Goal: Transaction & Acquisition: Purchase product/service

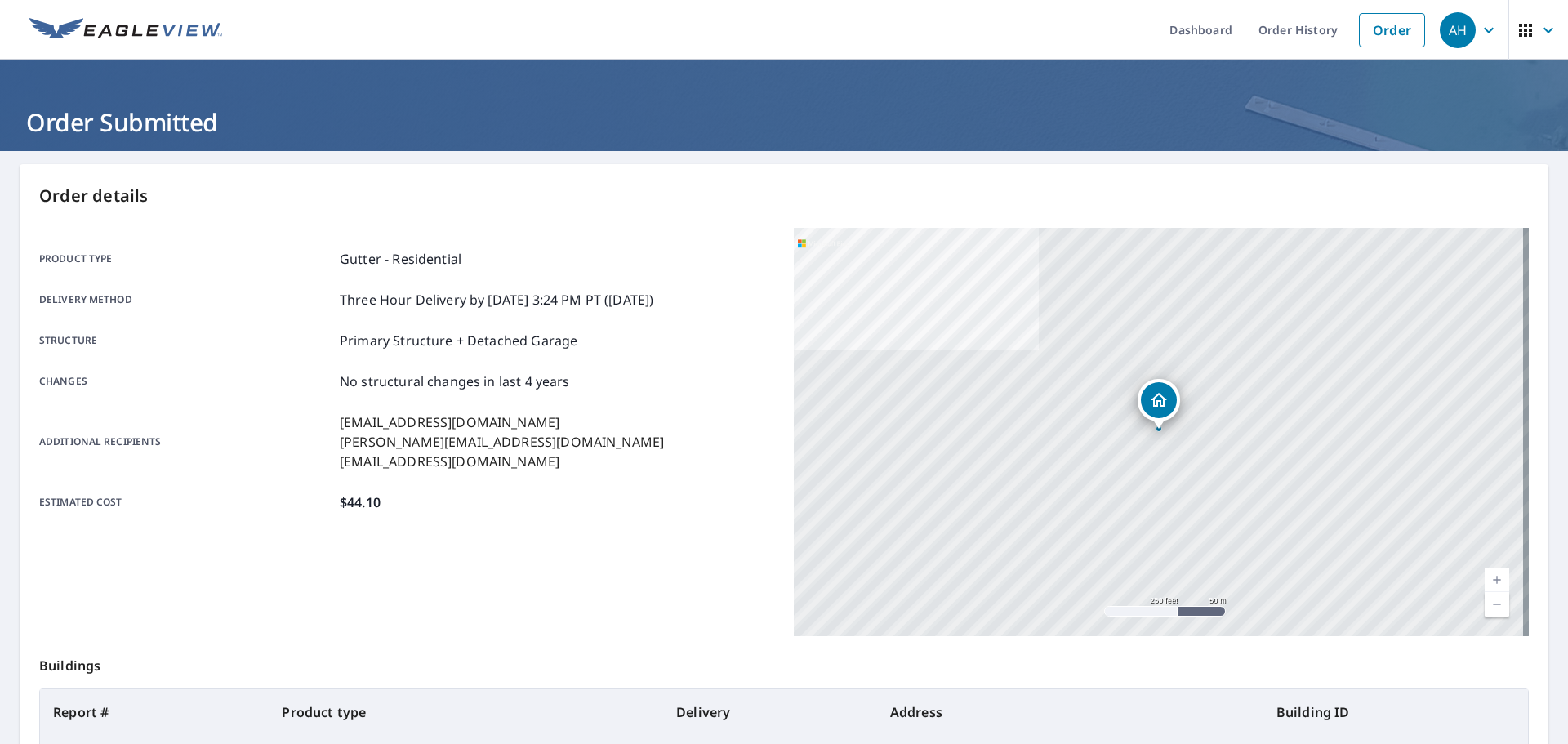
scroll to position [144, 0]
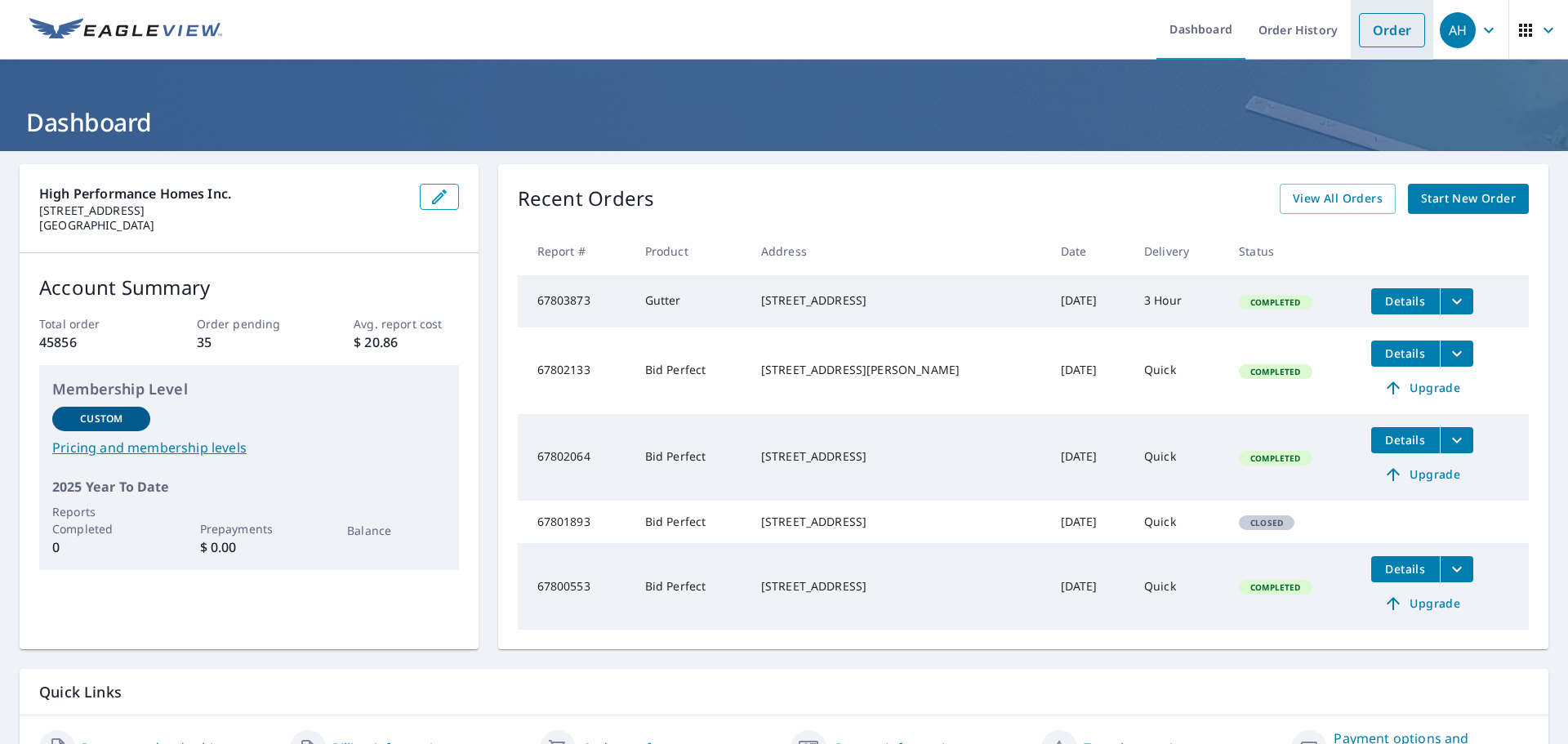
click at [1380, 34] on link "Order" at bounding box center [1392, 30] width 66 height 34
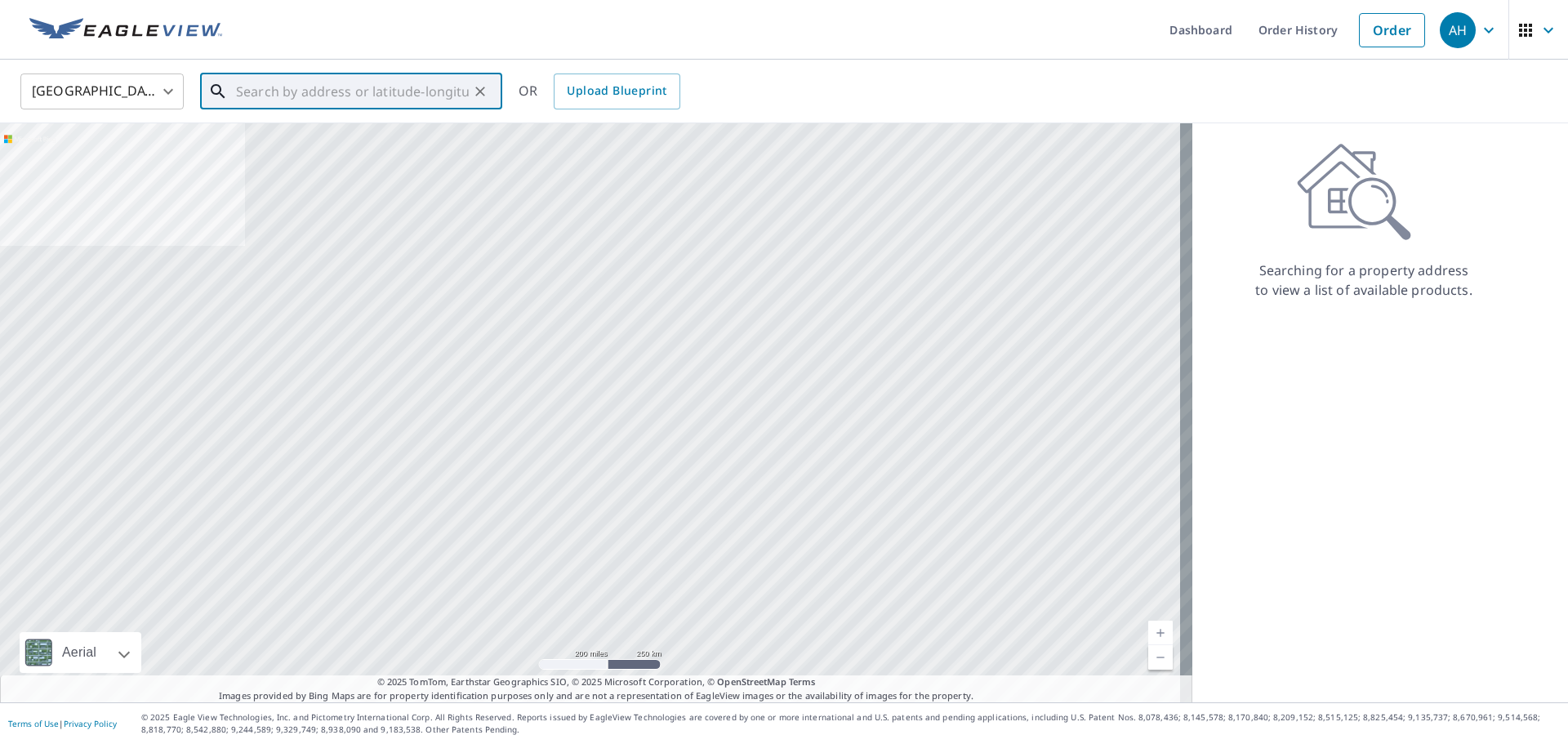
click at [426, 87] on input "text" at bounding box center [352, 91] width 233 height 46
paste input "1042 SE Locust st"
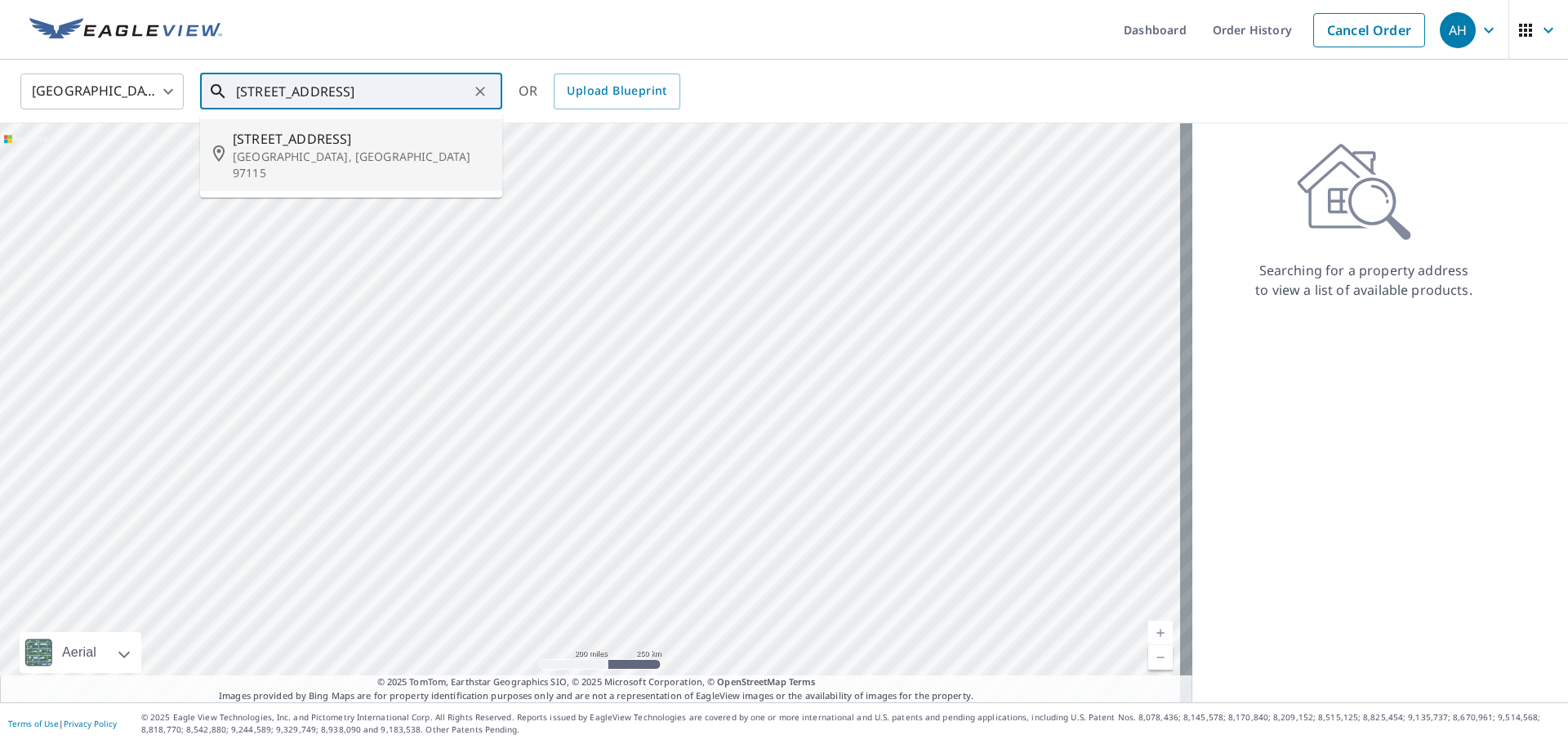
click at [413, 145] on span "1042 Se Locust St" at bounding box center [361, 138] width 256 height 20
type input "1042 Se Locust St Dundee, OR 97115"
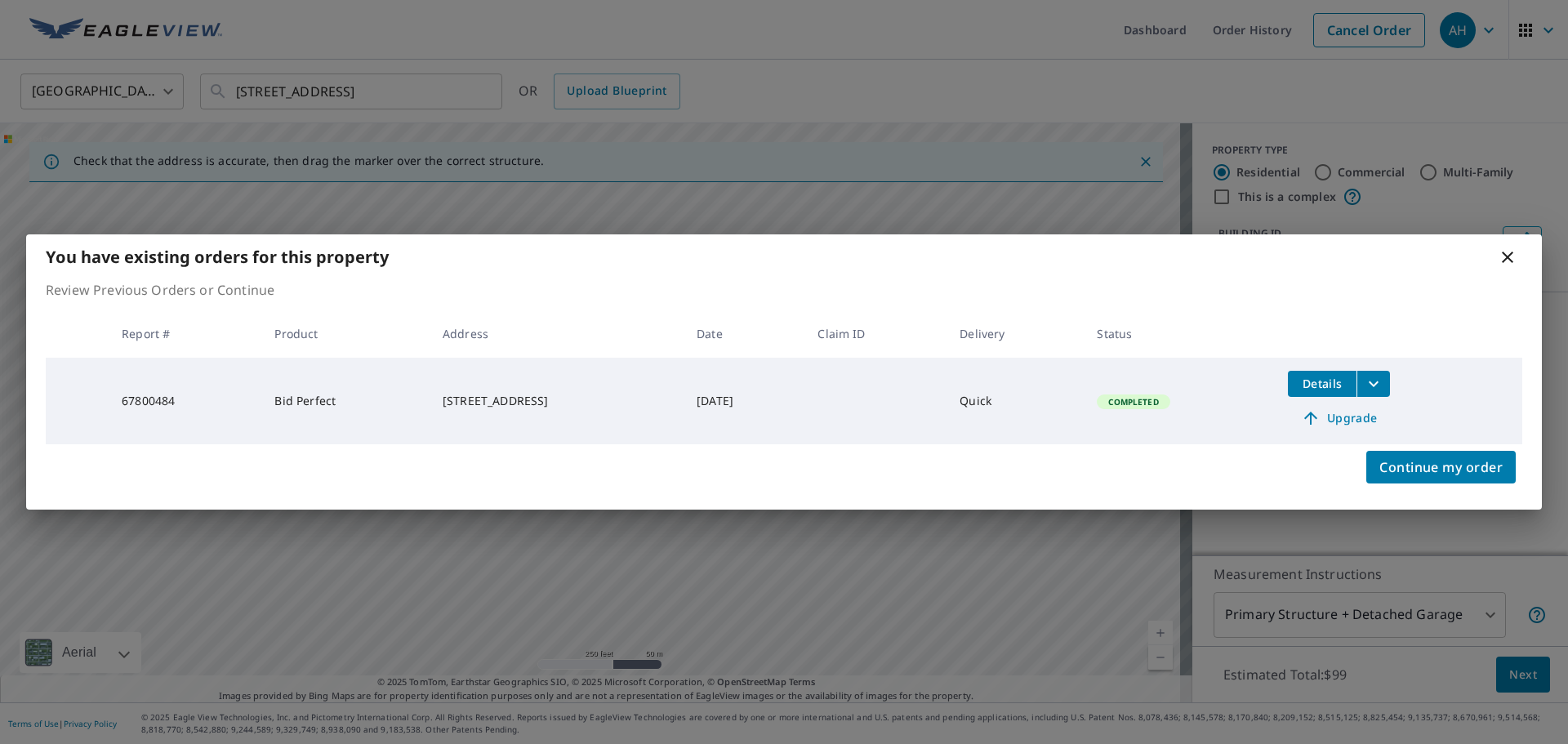
click at [1343, 418] on span "Upgrade" at bounding box center [1339, 418] width 83 height 20
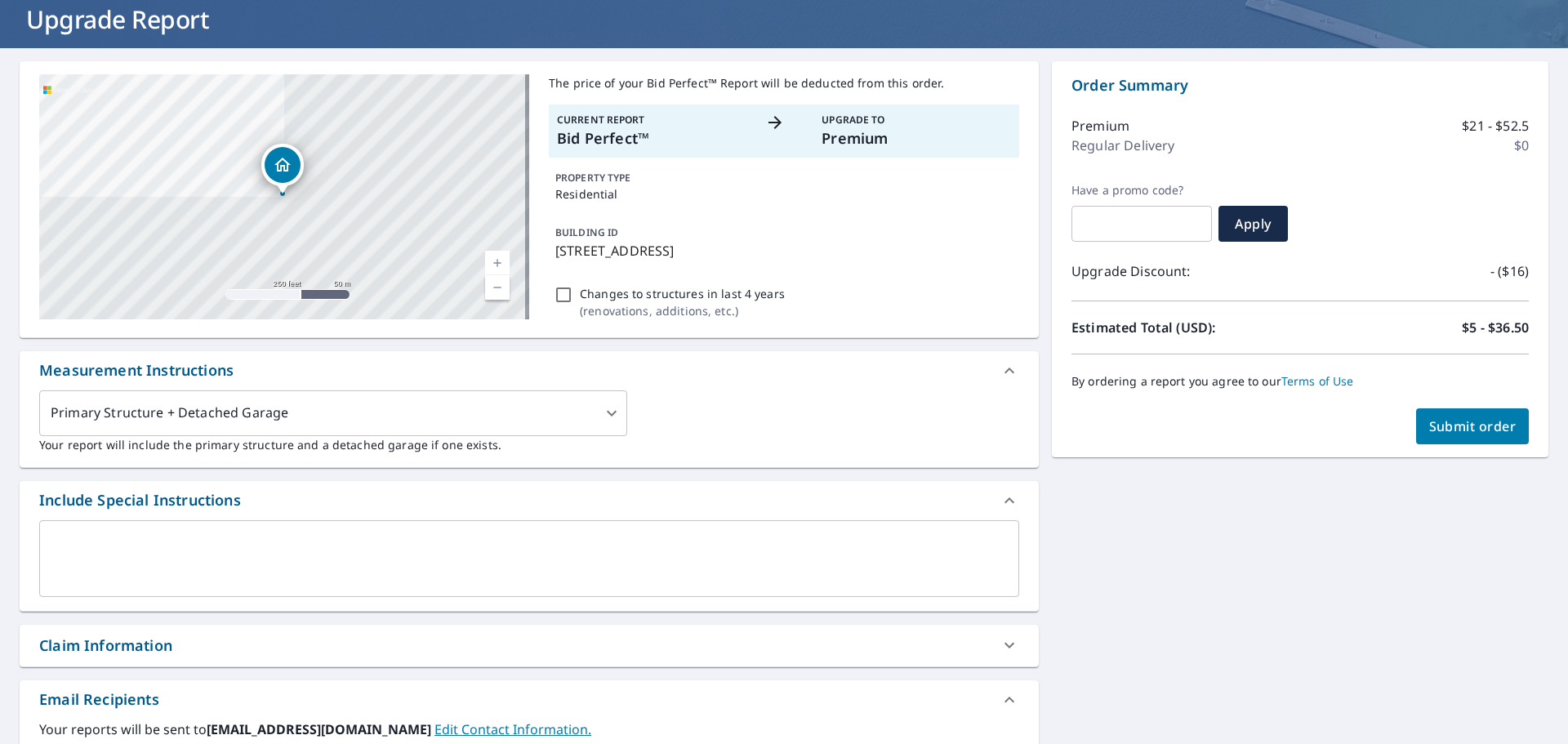
scroll to position [245, 0]
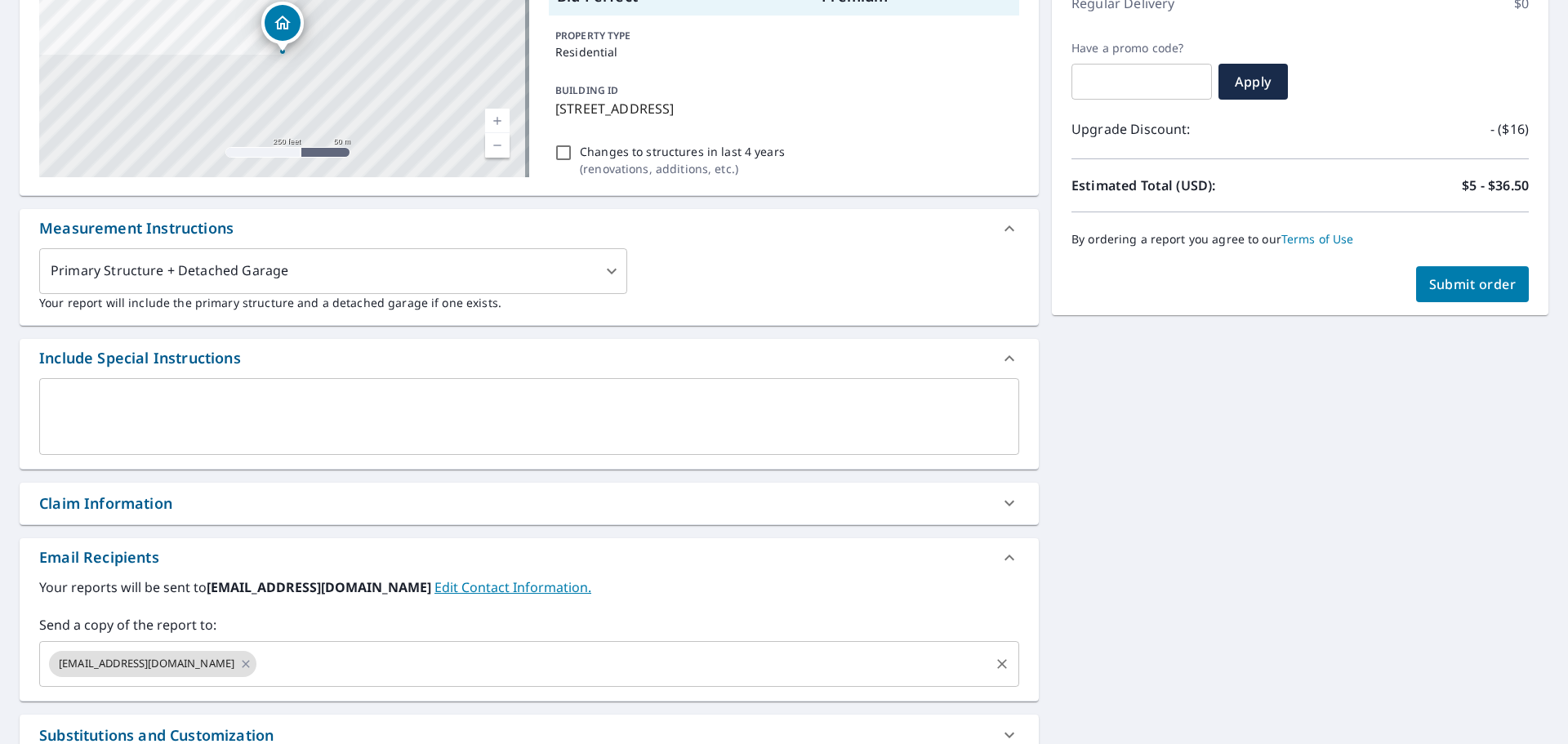
click at [275, 652] on input "text" at bounding box center [623, 663] width 729 height 31
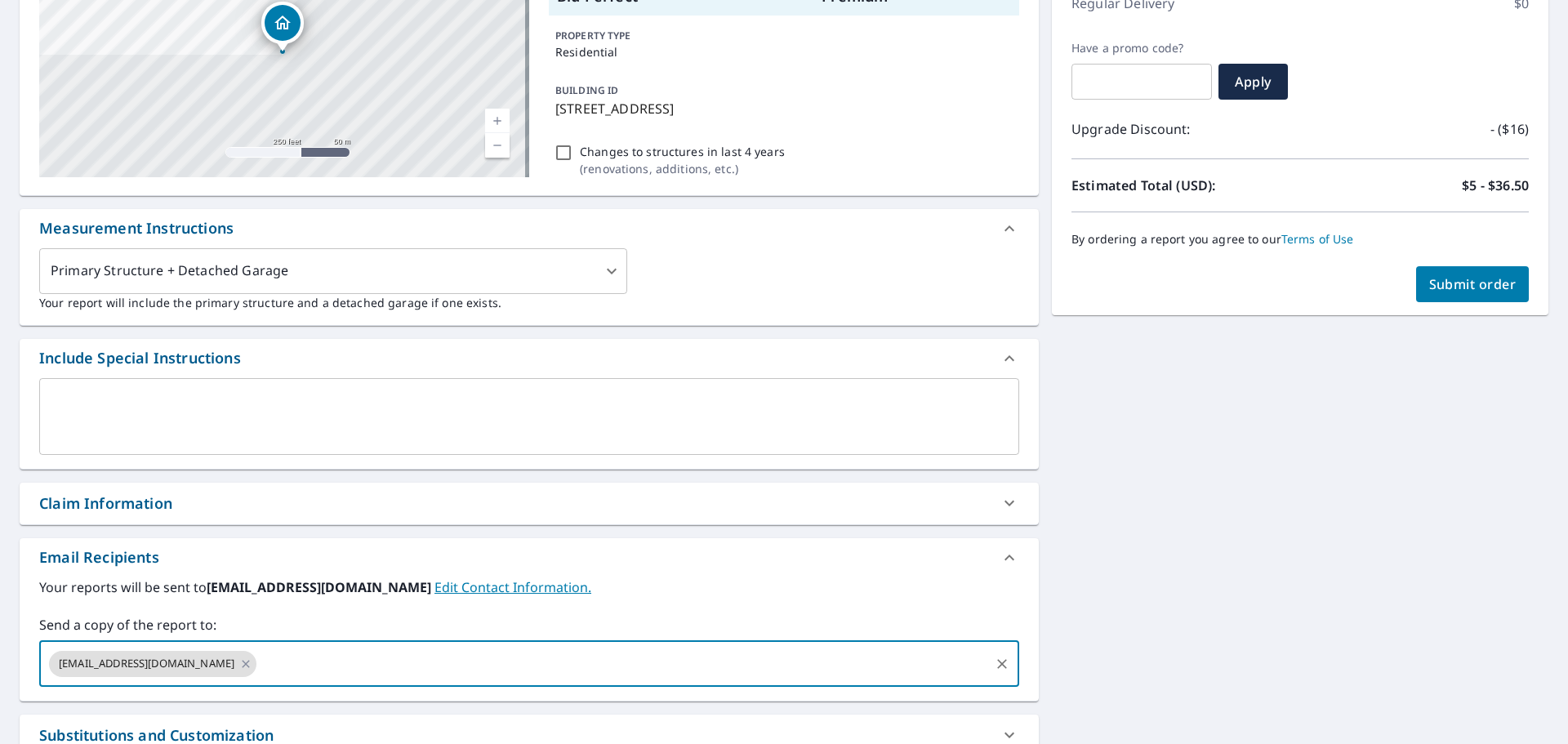
paste input "eric.clark@hphusa.com"
type input "eric.clark@hphusa.com"
checkbox input "true"
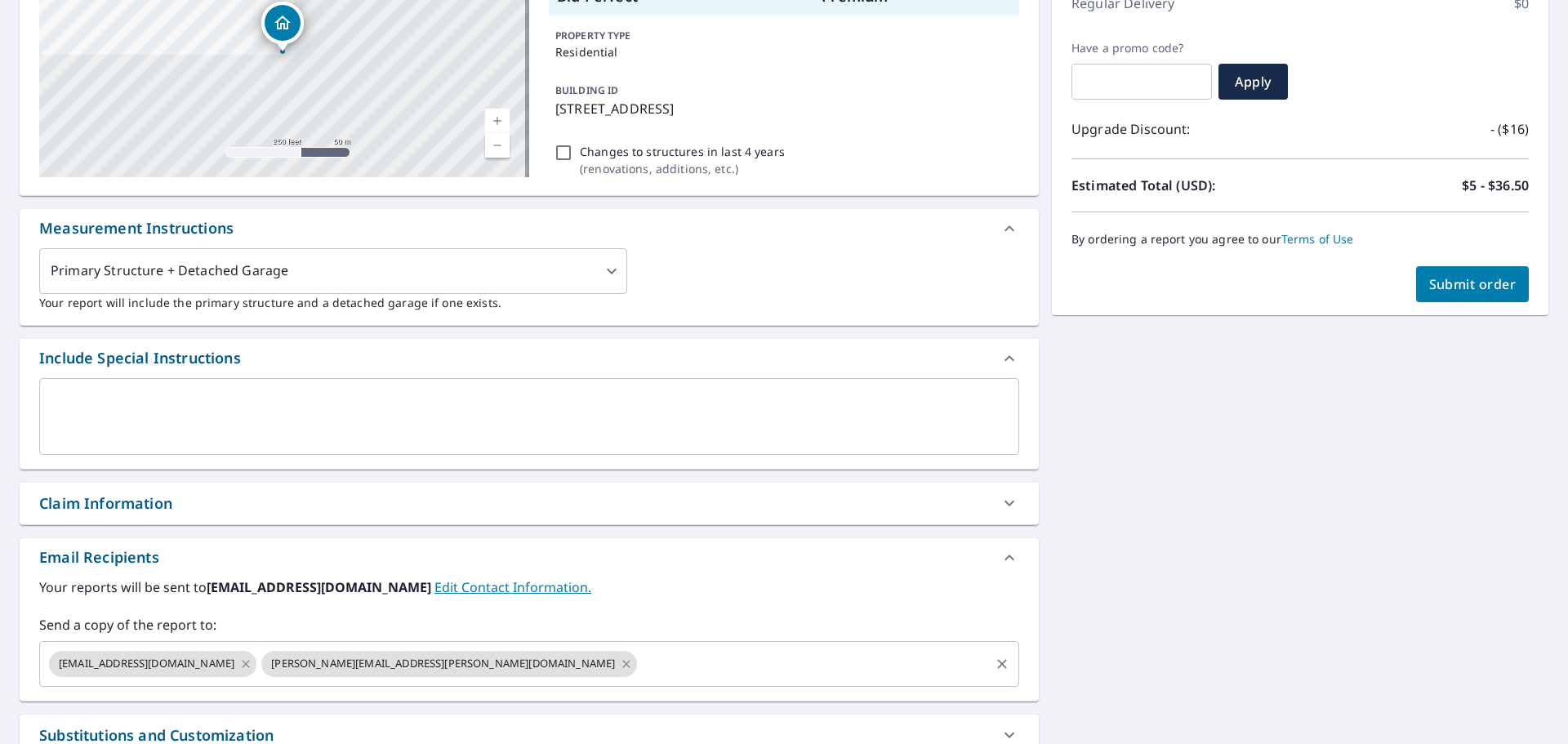
click at [640, 656] on input "text" at bounding box center [813, 663] width 348 height 31
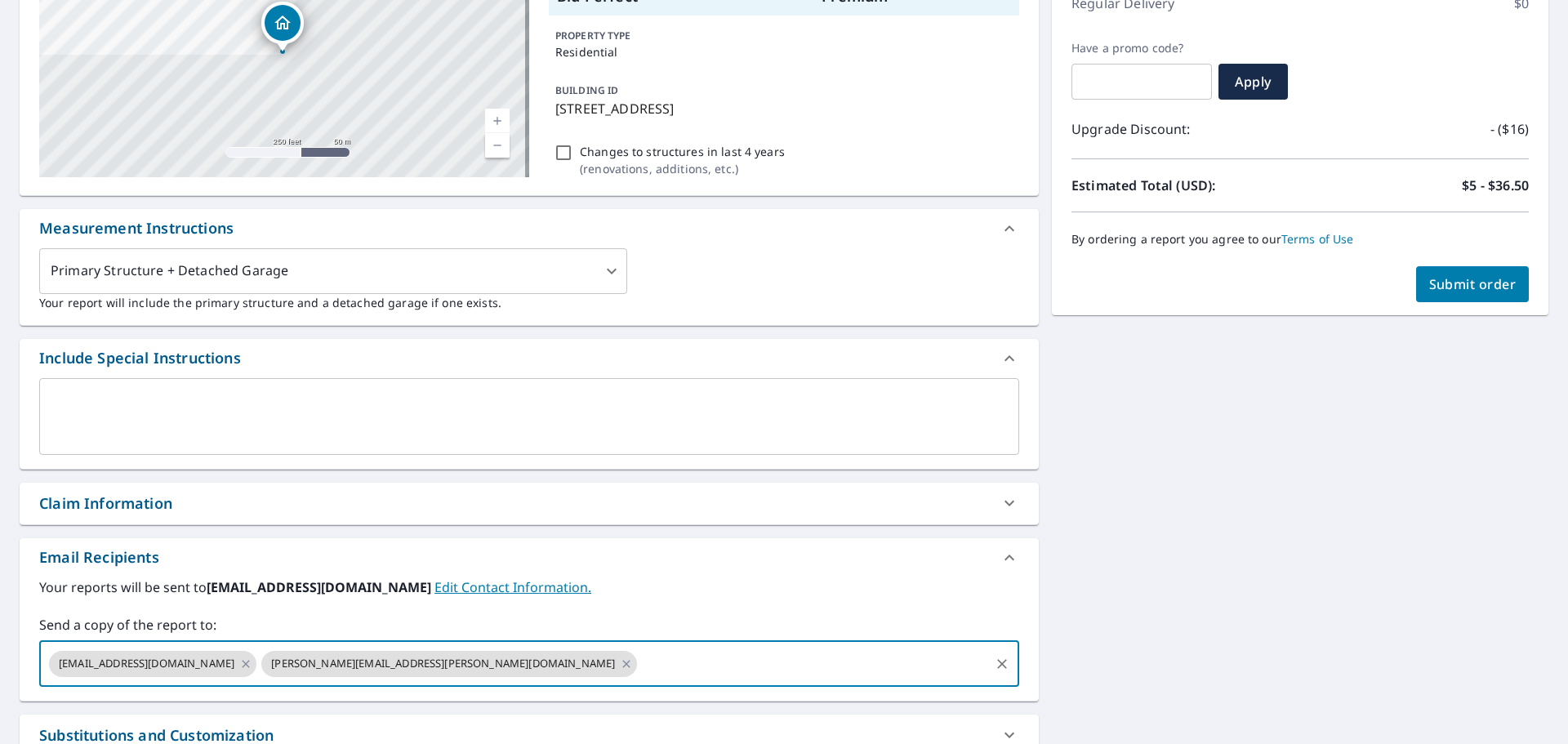
paste input "travis.g@hphusa.com"
type input "travis.g@hphusa.com"
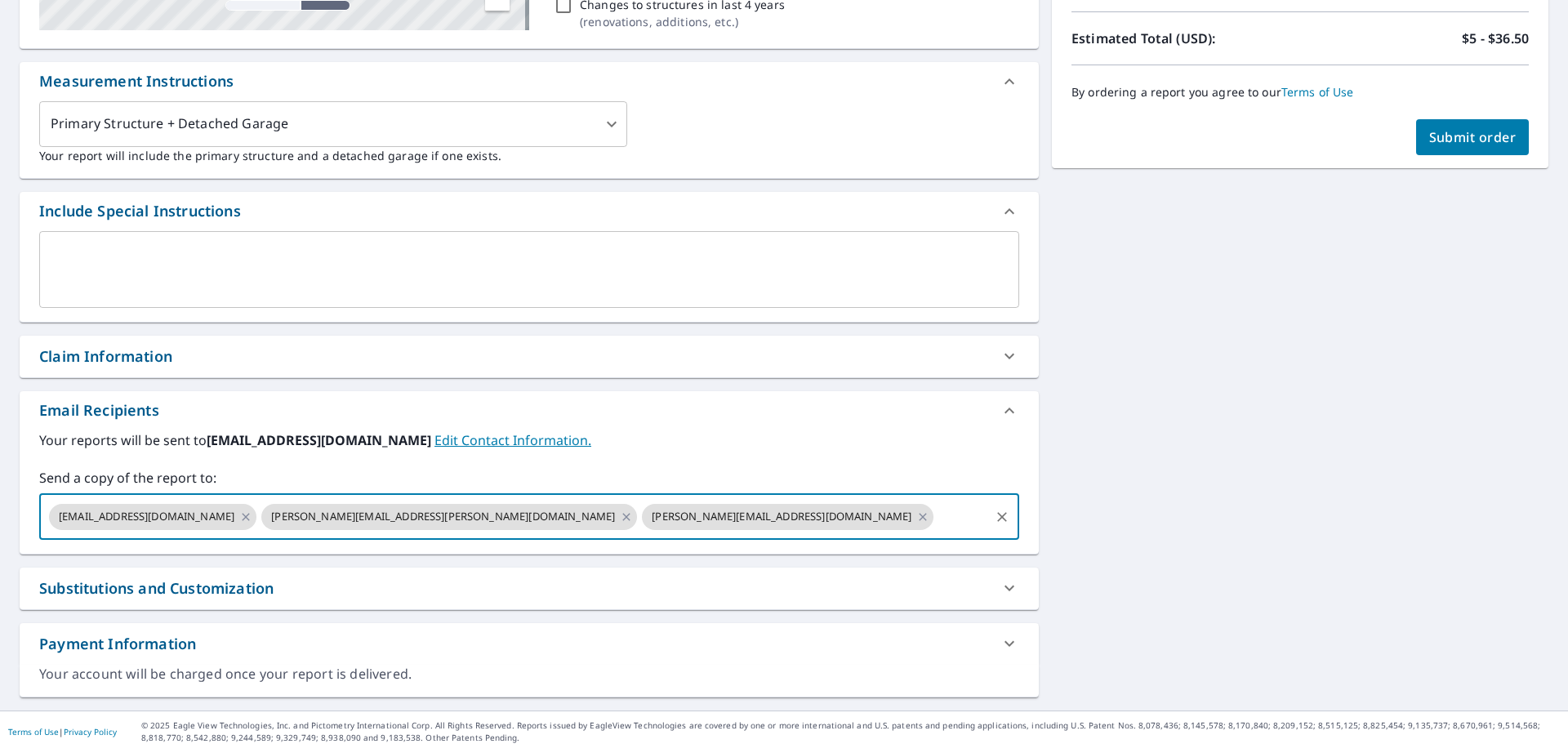
scroll to position [400, 0]
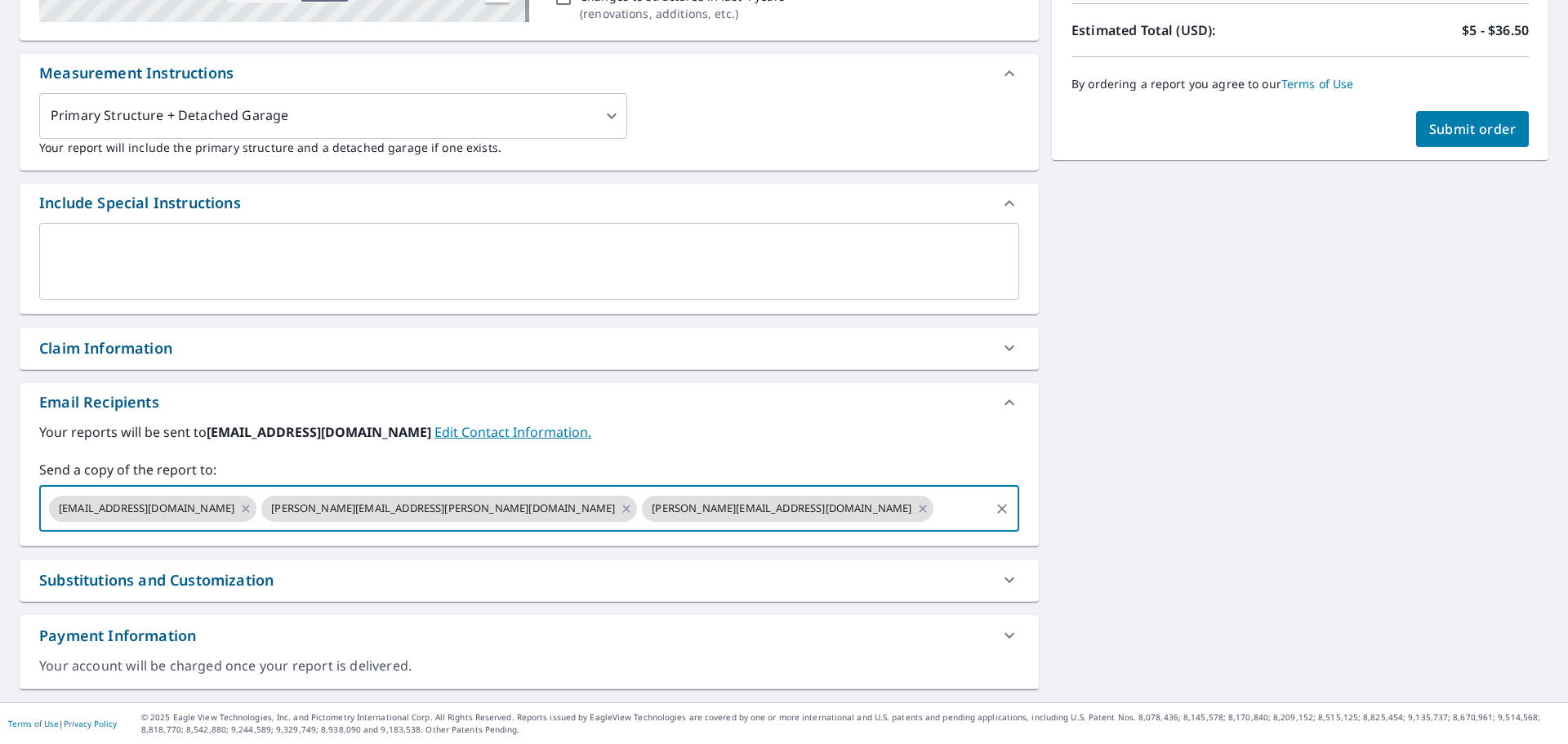
click at [1424, 139] on button "Submit order" at bounding box center [1473, 129] width 113 height 36
checkbox input "true"
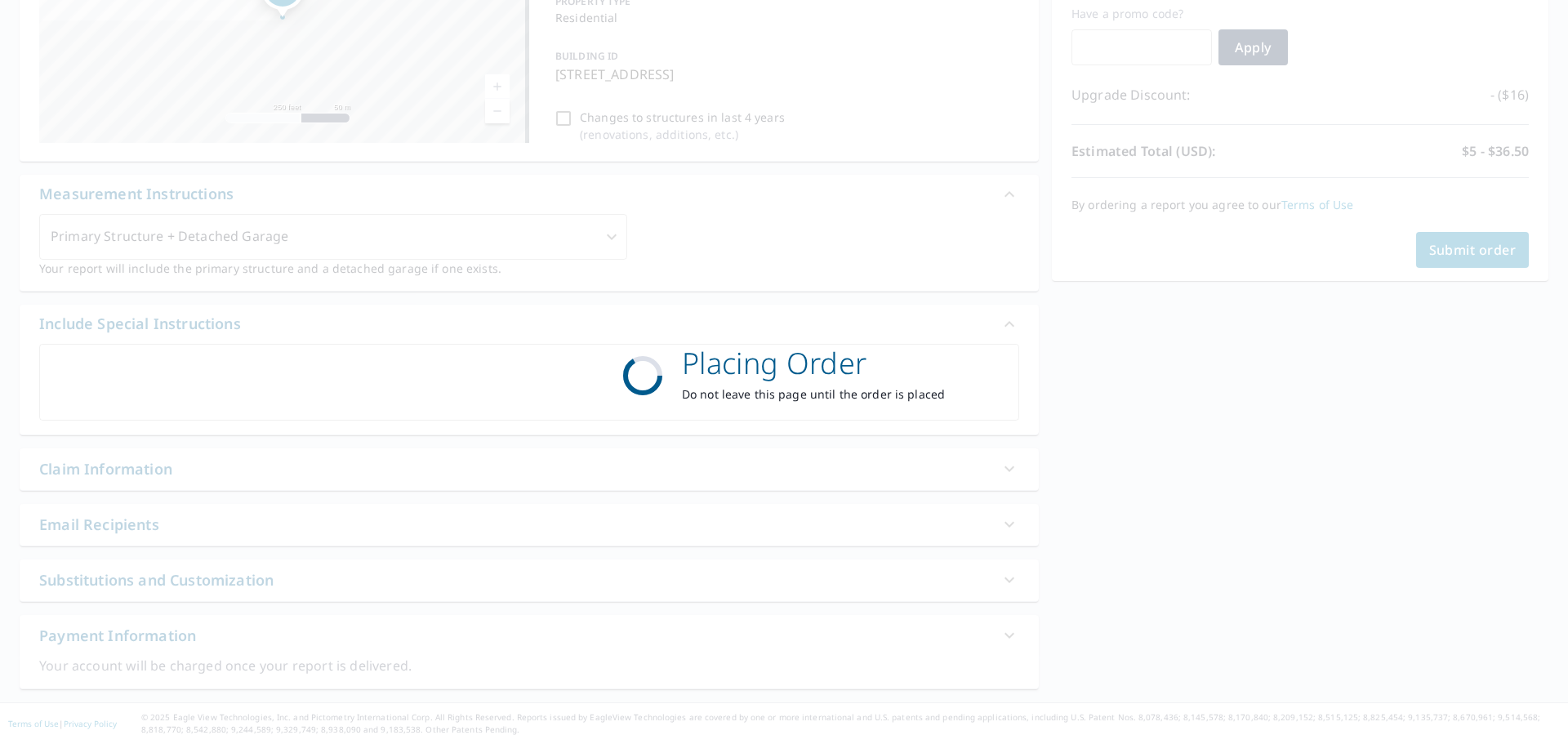
scroll to position [279, 0]
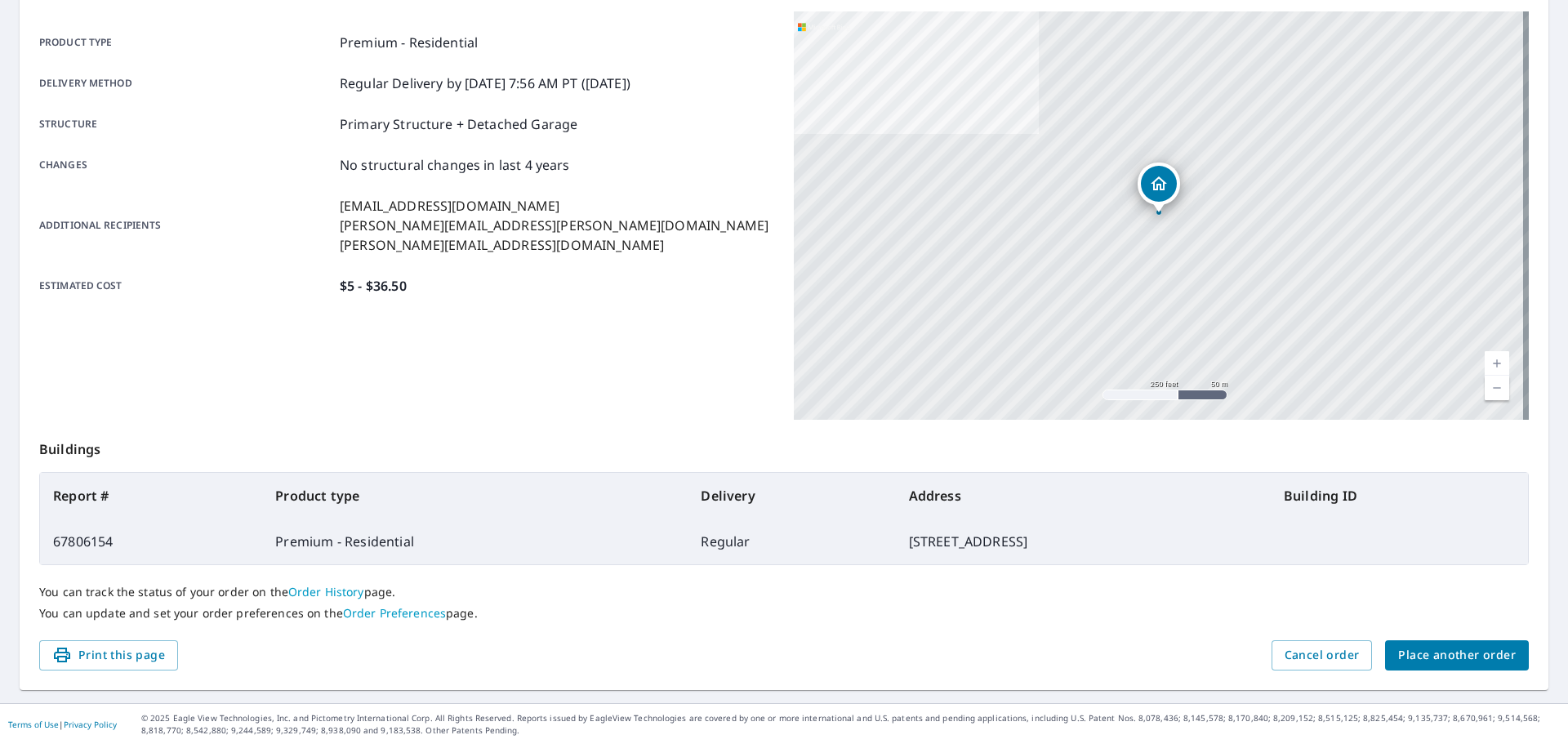
scroll to position [217, 0]
click at [1316, 662] on span "Cancel order" at bounding box center [1322, 655] width 75 height 21
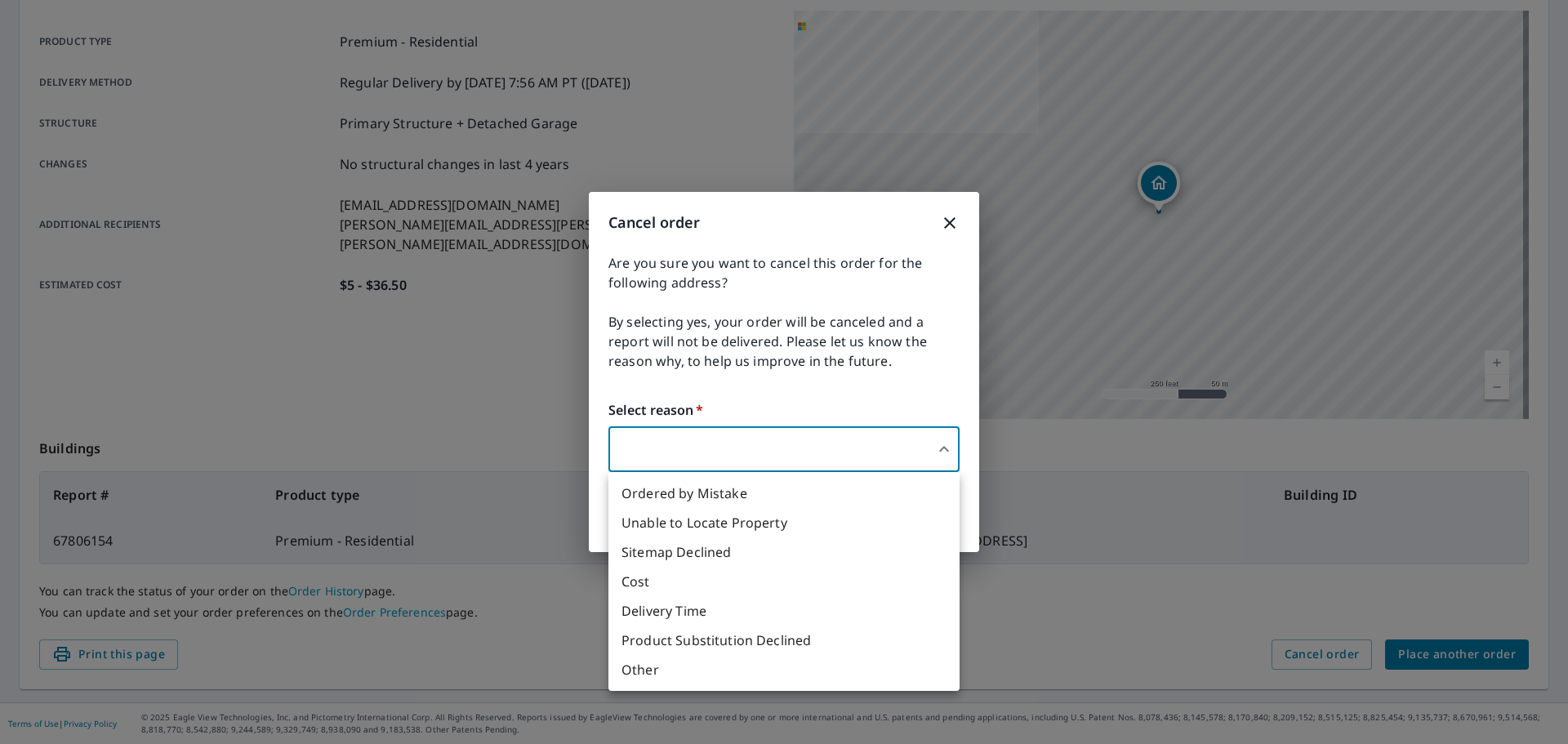
click at [917, 442] on body "AH AH Dashboard Order History Order AH Order Submitted Order details Product ty…" at bounding box center [784, 372] width 1568 height 744
click at [916, 492] on li "Ordered by Mistake" at bounding box center [784, 493] width 352 height 29
type input "30"
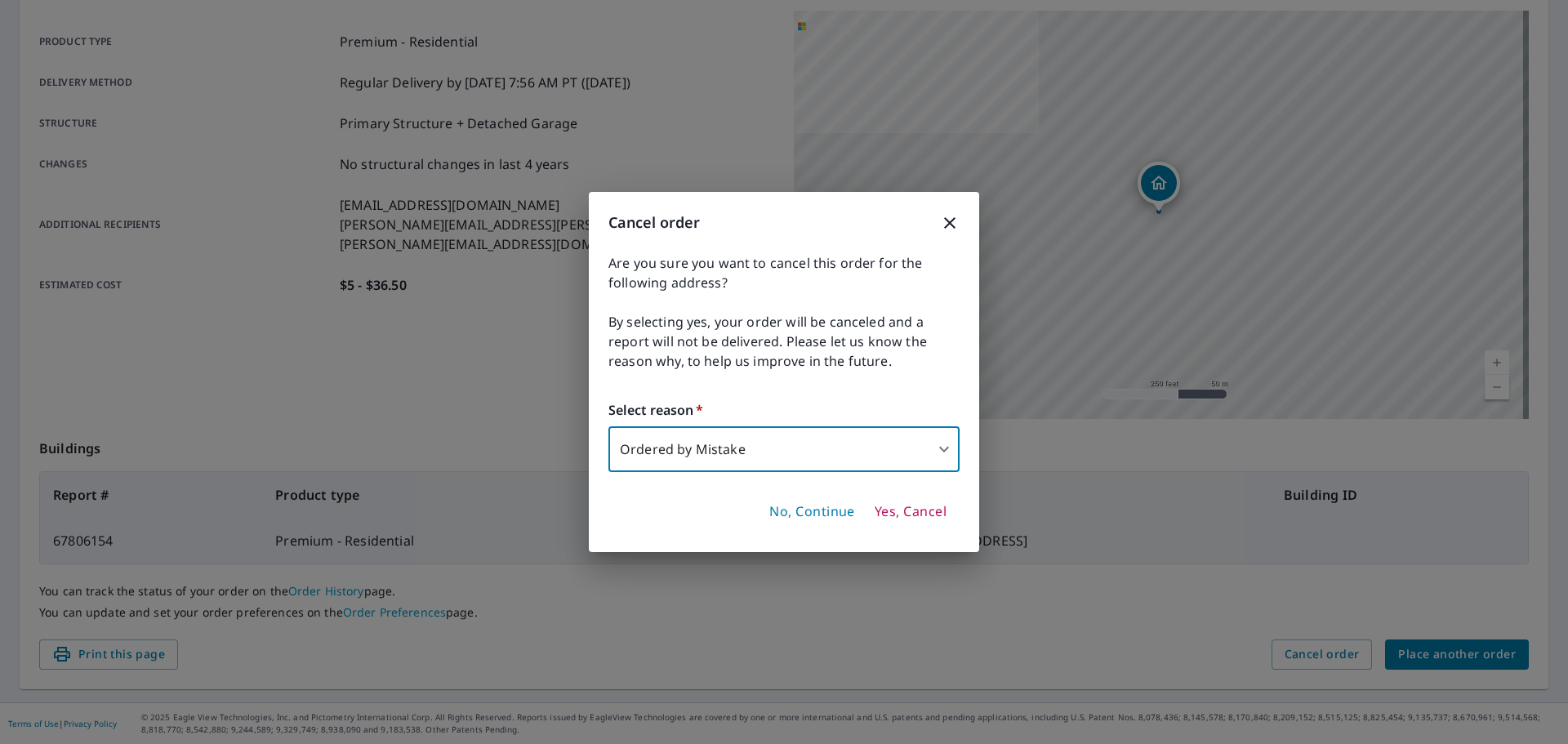
click at [922, 515] on span "Yes, Cancel" at bounding box center [911, 511] width 72 height 18
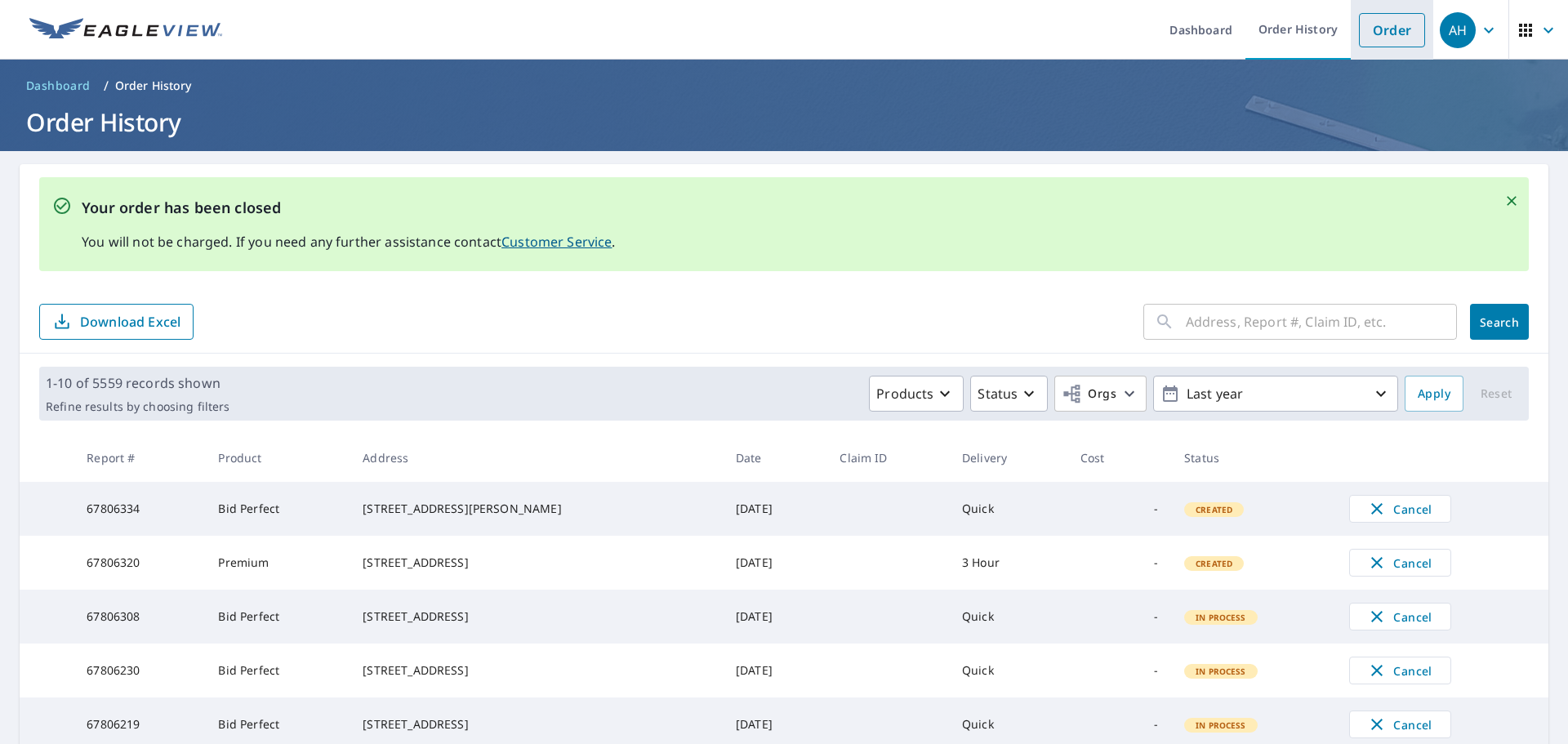
click at [1359, 21] on link "Order" at bounding box center [1392, 30] width 66 height 34
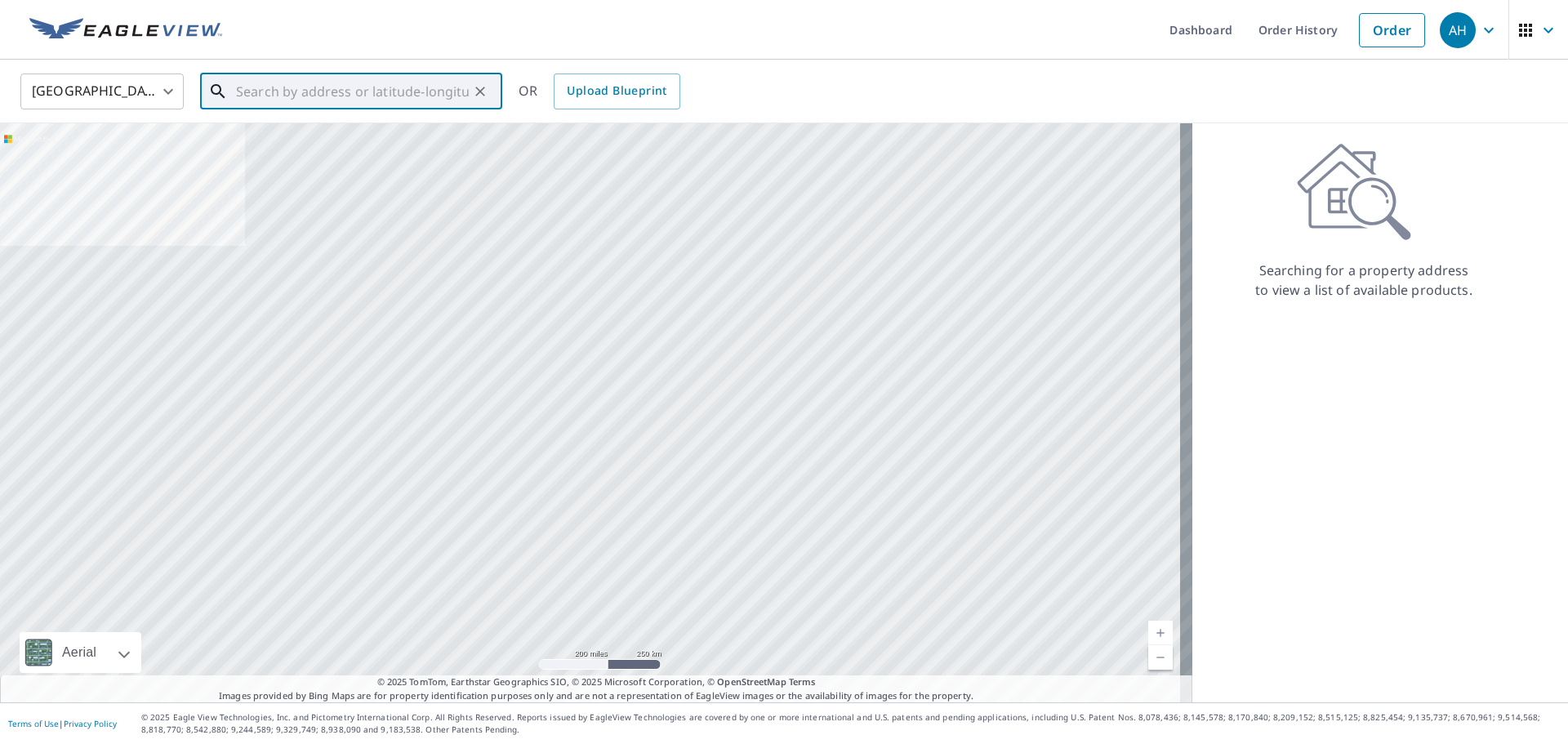
click at [343, 89] on input "text" at bounding box center [352, 91] width 233 height 46
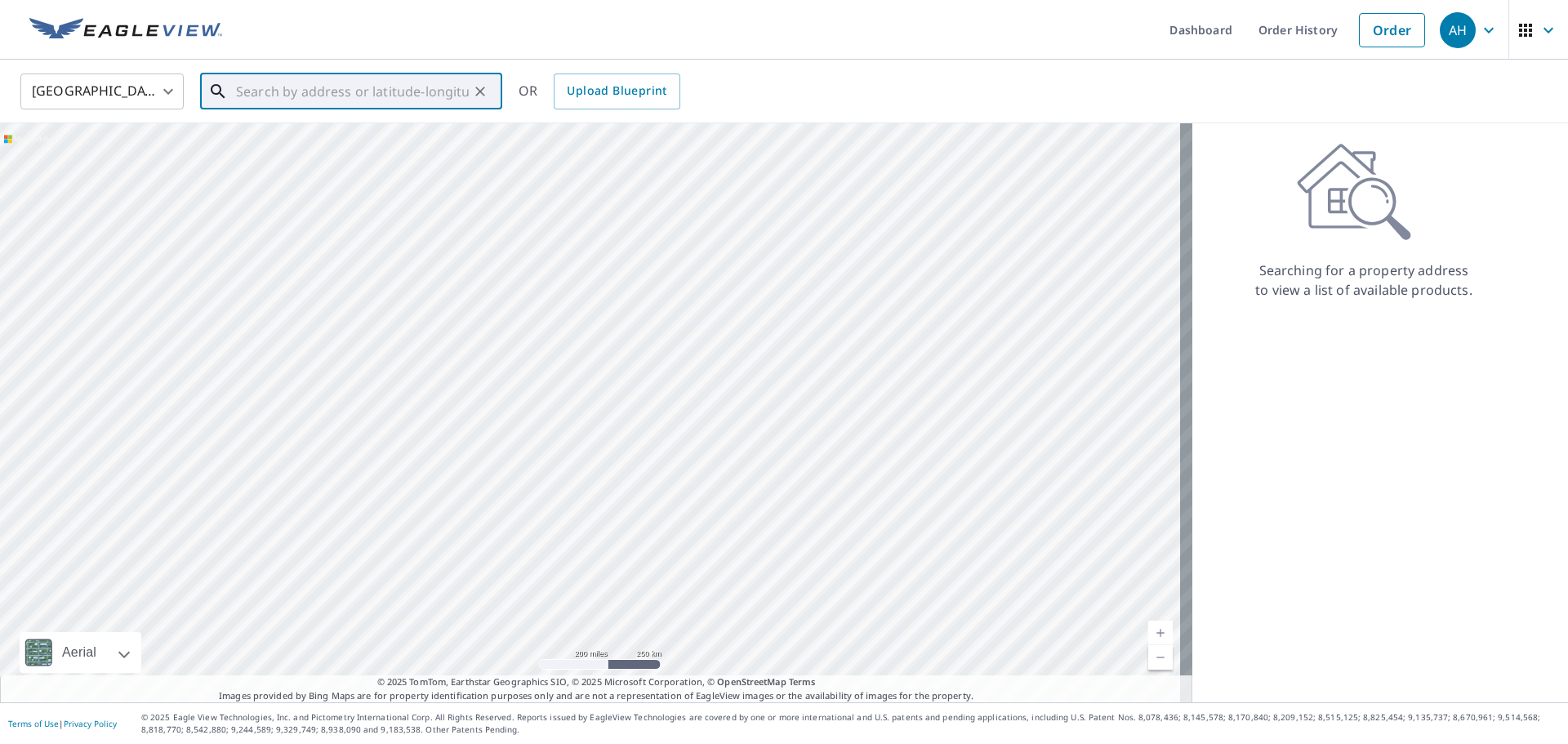
click at [279, 95] on input "text" at bounding box center [352, 91] width 233 height 46
paste input "cyrah.f@hphusa.com"
type input "cyrah.f@hphusa.com"
drag, startPoint x: 381, startPoint y: 88, endPoint x: 143, endPoint y: 95, distance: 238.1
click at [143, 95] on div "United States US ​ cyrah.f@hphusa.com ​ Match not found OR Upload Blueprint" at bounding box center [779, 91] width 1540 height 39
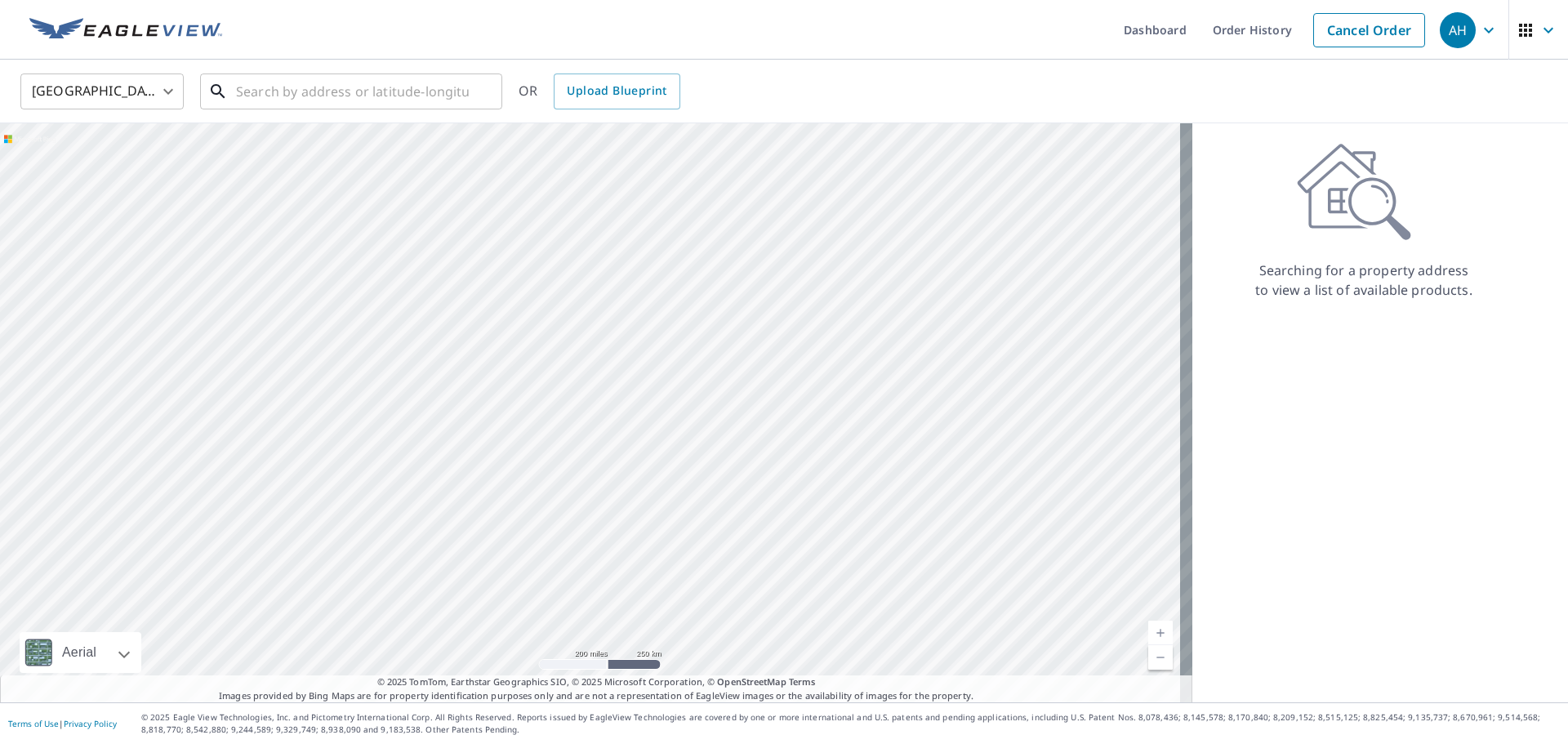
click at [347, 93] on input "text" at bounding box center [352, 91] width 233 height 46
paste input "260 SW"
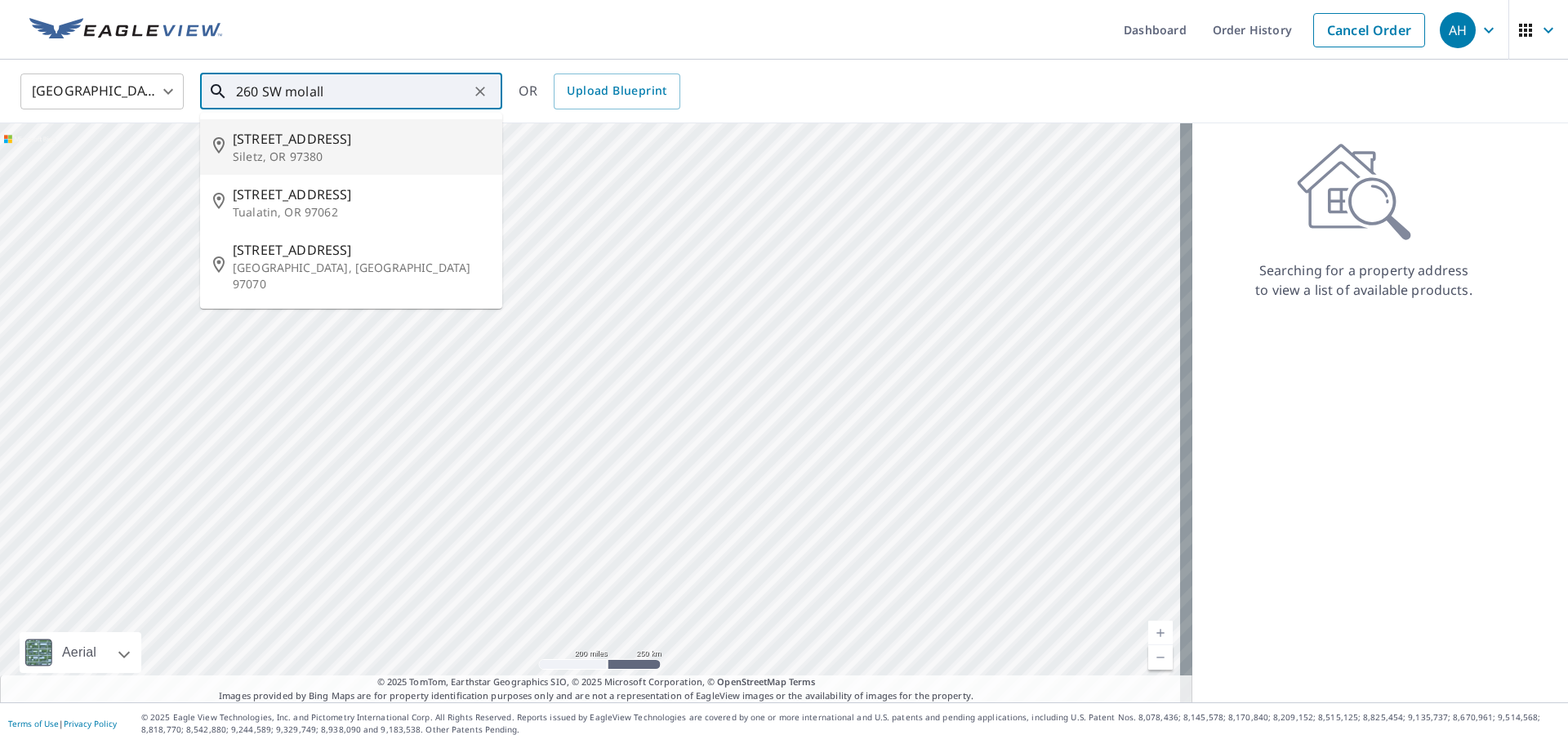
click at [341, 143] on span "265 Sw Molalla St" at bounding box center [361, 138] width 256 height 20
type input "265 Sw Molalla St Siletz, OR 97380"
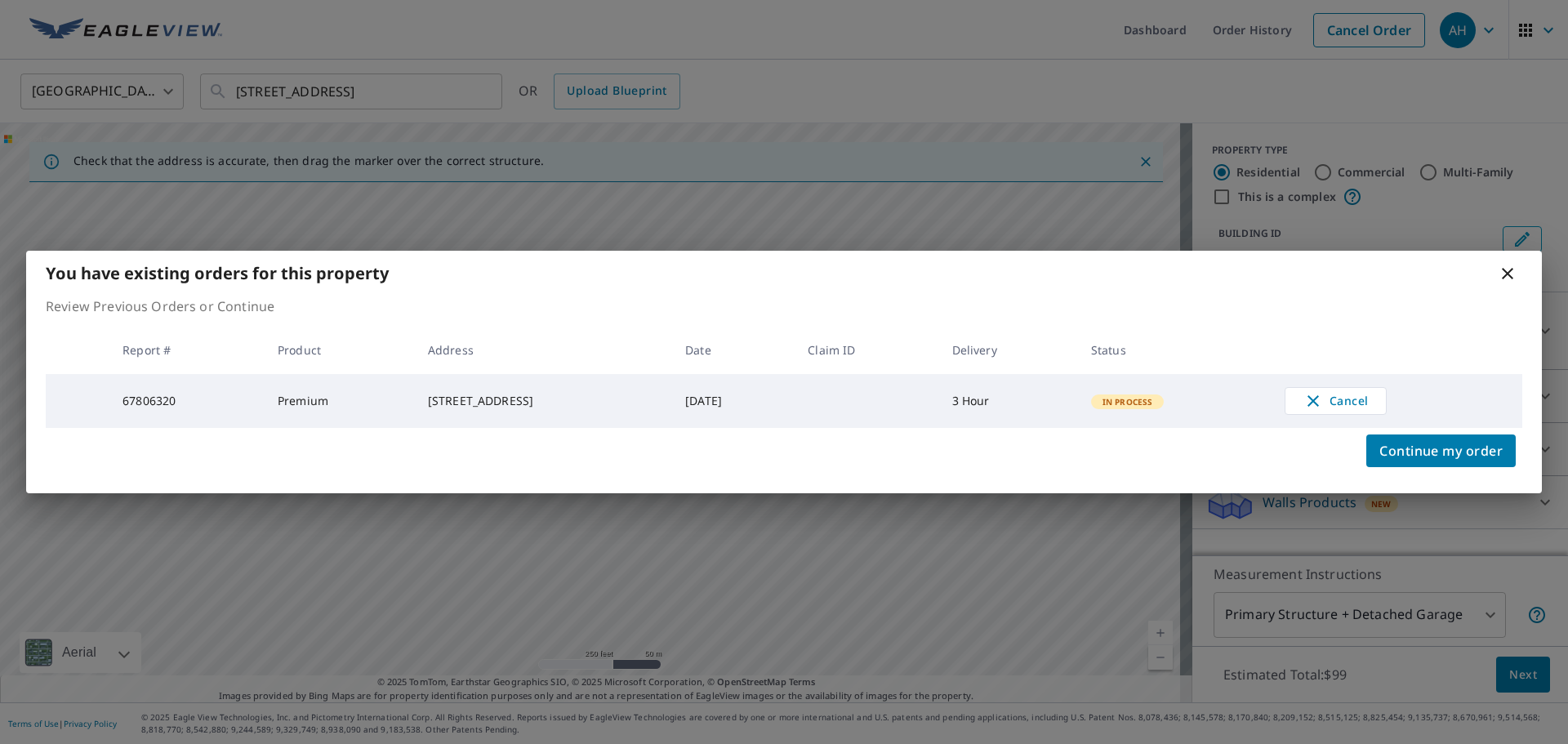
click at [1509, 273] on icon at bounding box center [1508, 273] width 20 height 20
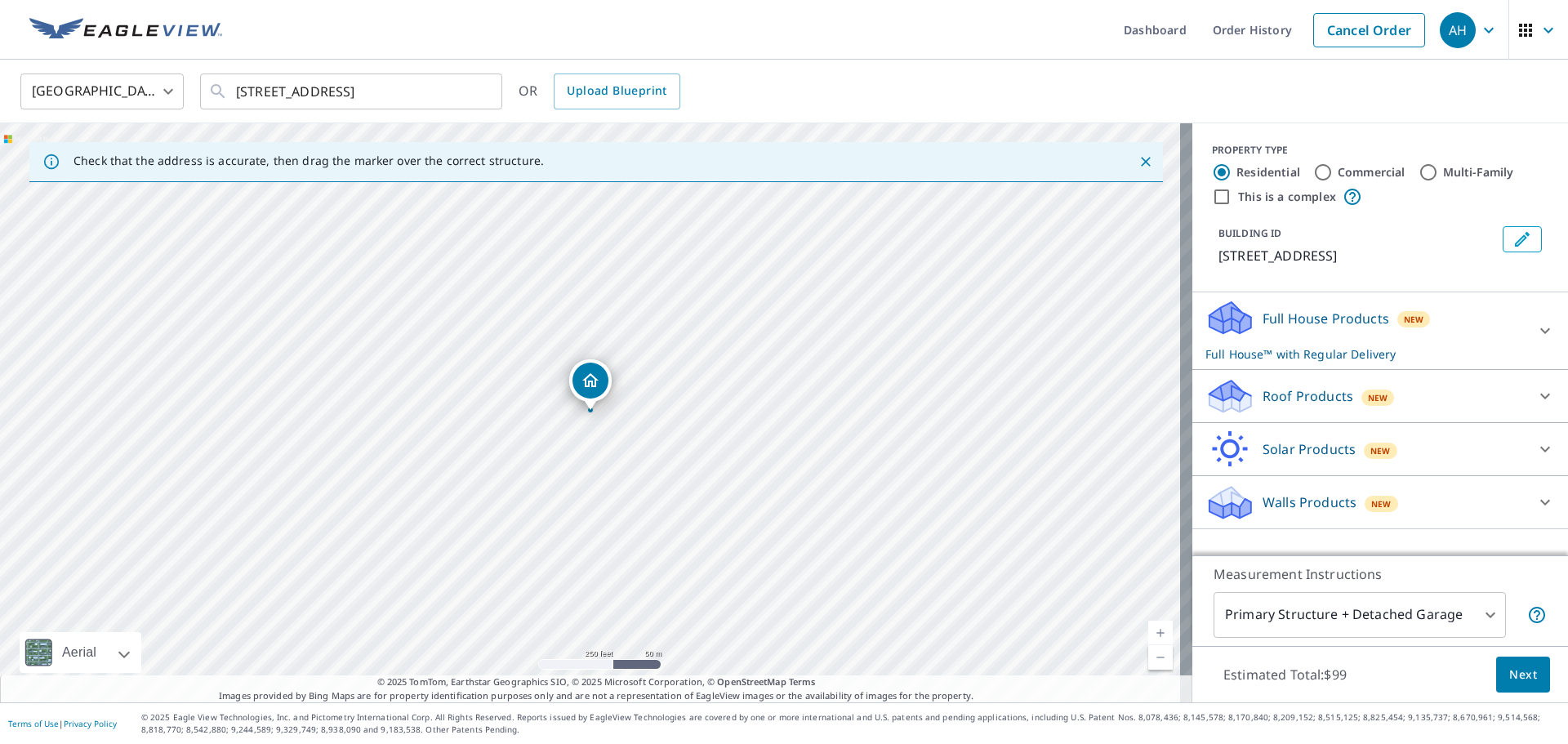
click at [1325, 387] on p "Roof Products" at bounding box center [1308, 395] width 90 height 20
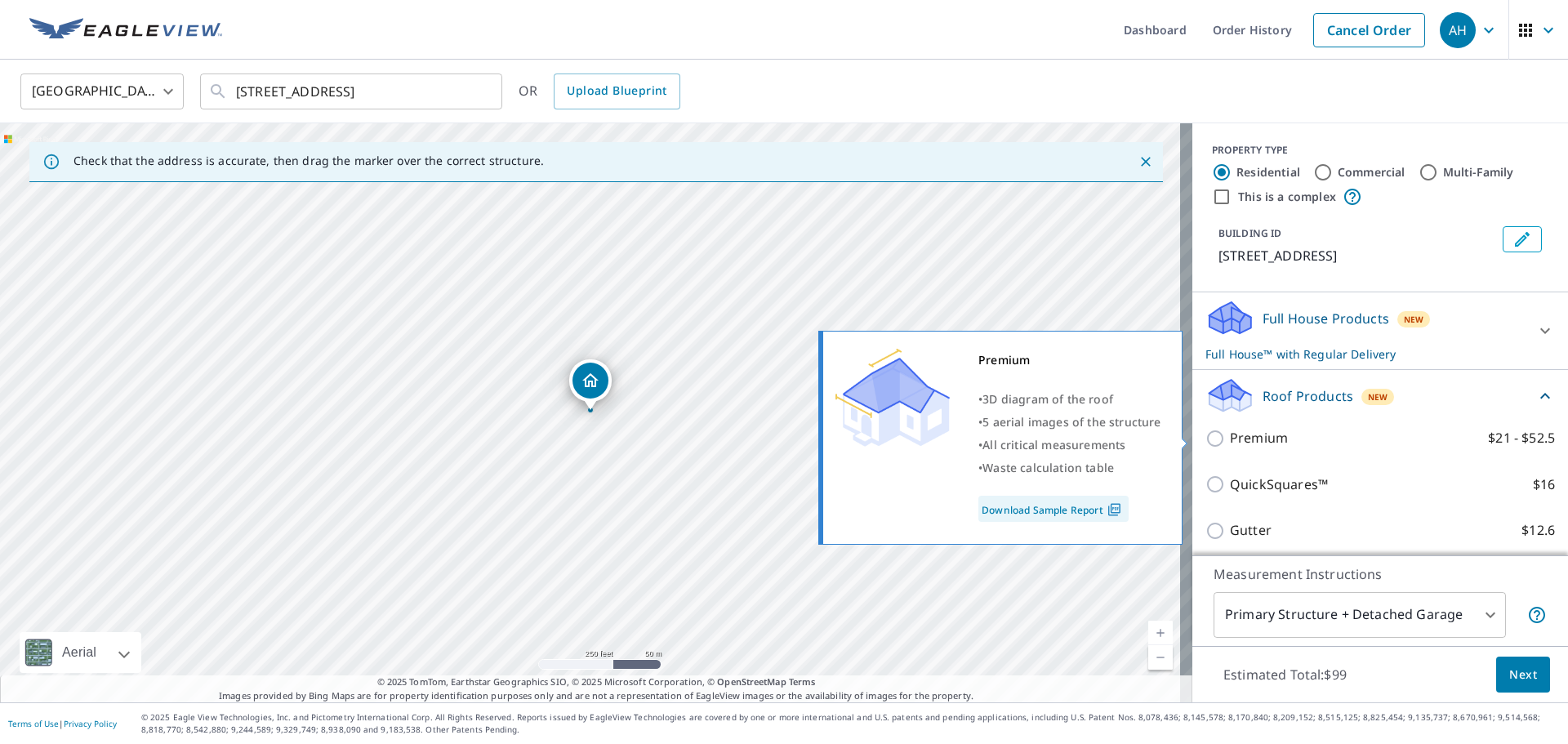
click at [1315, 447] on label "Premium $21 - $52.5" at bounding box center [1393, 438] width 325 height 21
click at [1230, 447] on input "Premium $21 - $52.5" at bounding box center [1217, 438] width 25 height 20
checkbox input "true"
checkbox input "false"
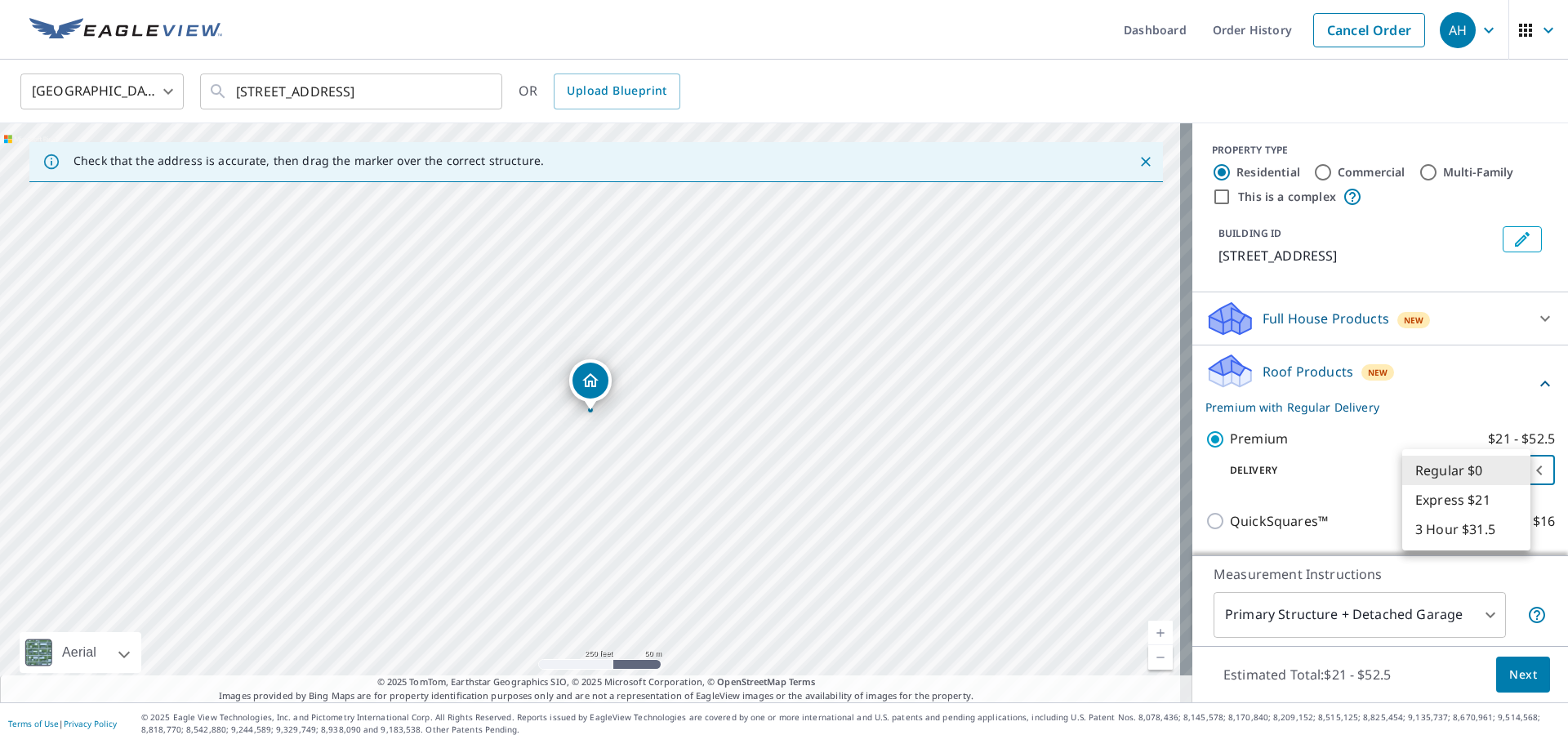
click at [1449, 475] on body "AH AH Dashboard Order History Cancel Order AH United States US ​ 265 Sw Molalla…" at bounding box center [784, 372] width 1568 height 744
click at [1468, 526] on li "3 Hour $31.5" at bounding box center [1466, 529] width 128 height 29
type input "7"
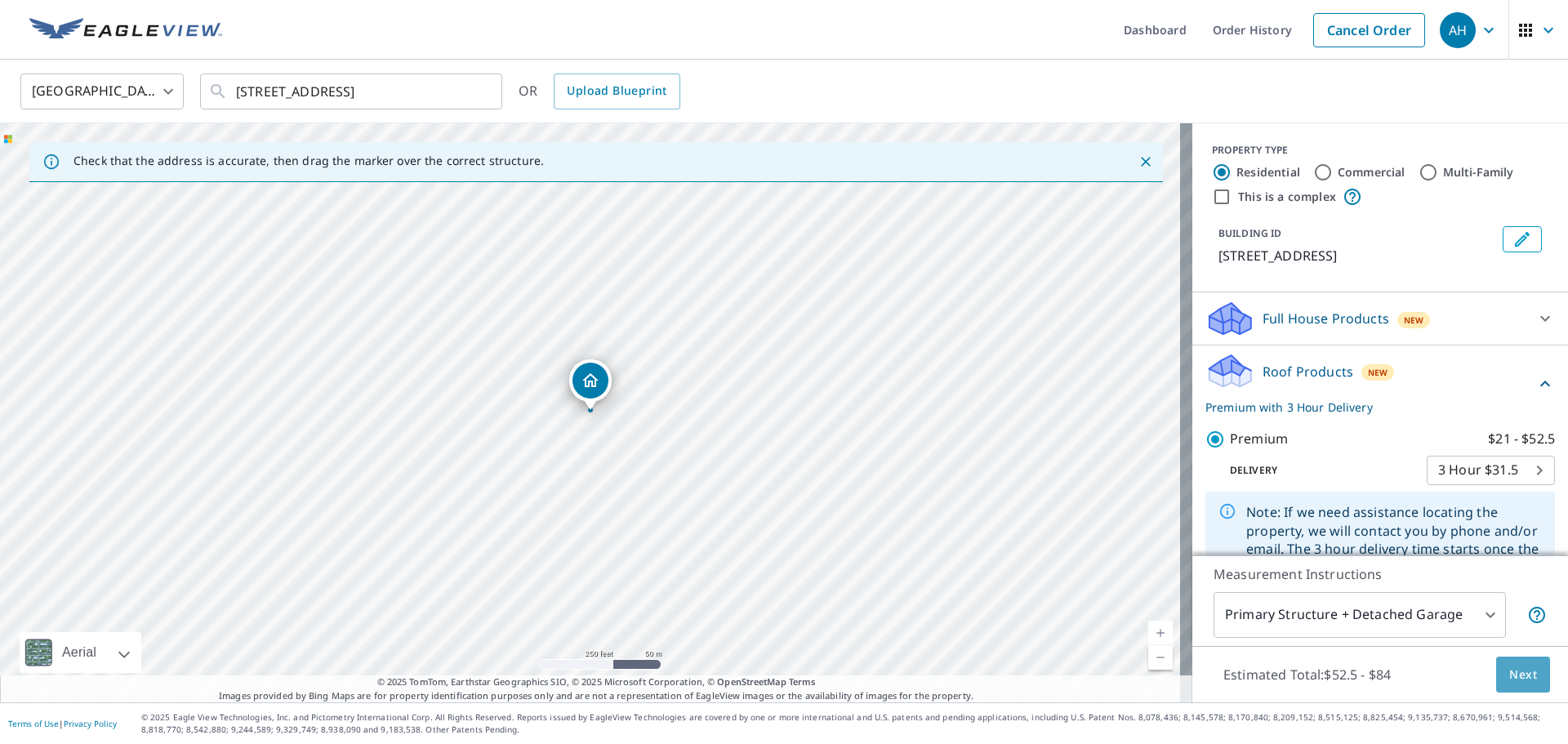
click at [1515, 680] on span "Next" at bounding box center [1523, 674] width 28 height 21
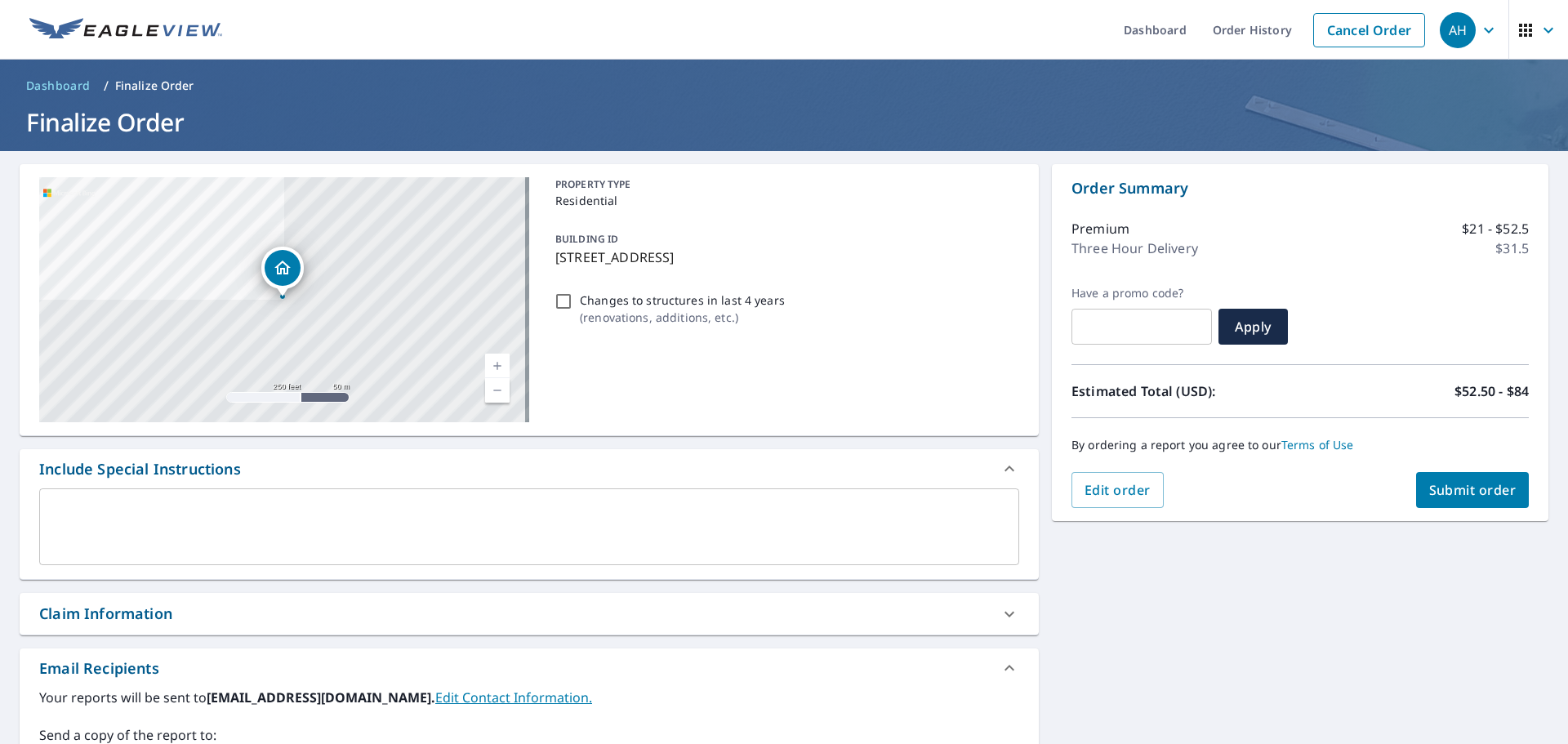
click at [95, 29] on img at bounding box center [126, 30] width 193 height 25
checkbox input "true"
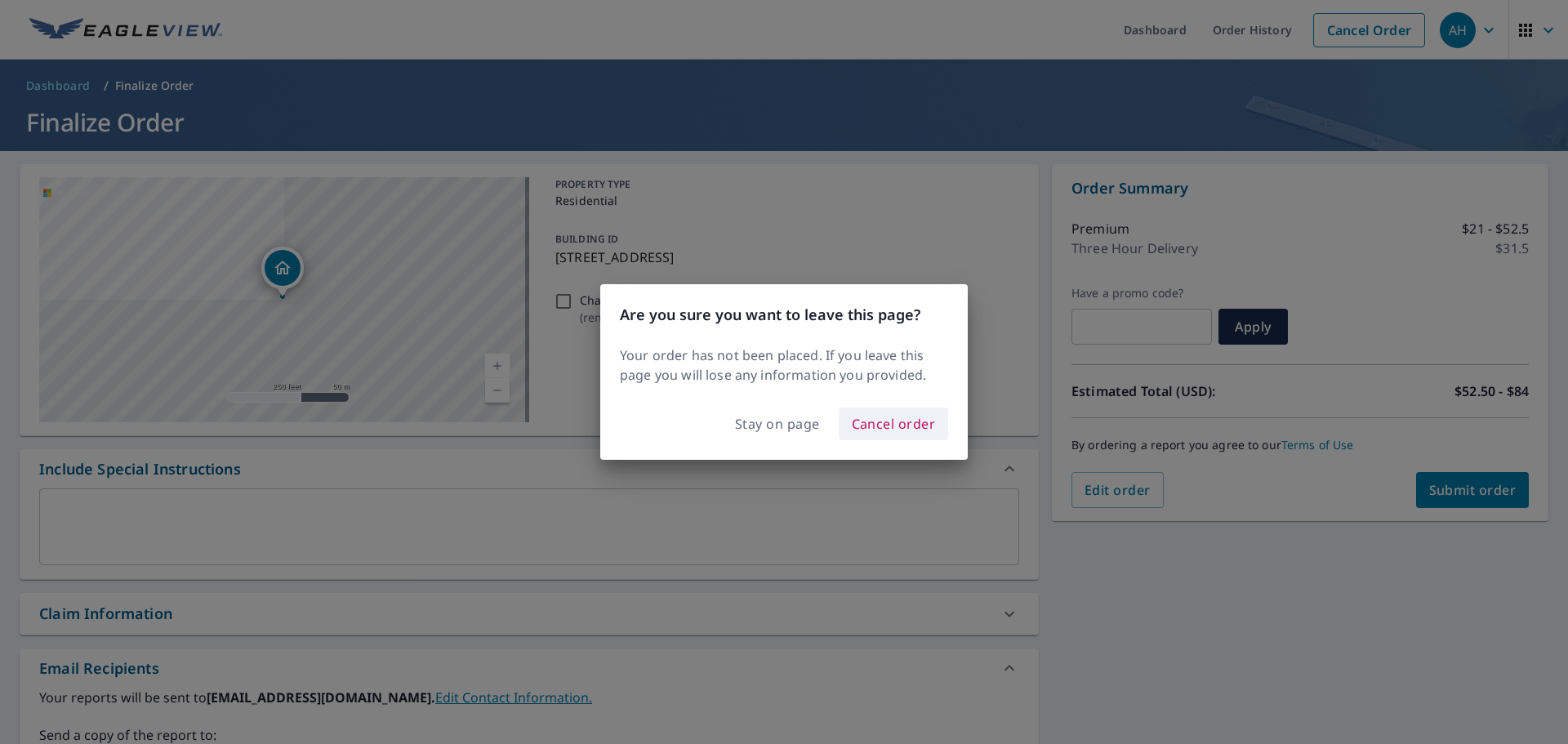
click at [894, 428] on span "Cancel order" at bounding box center [894, 424] width 84 height 23
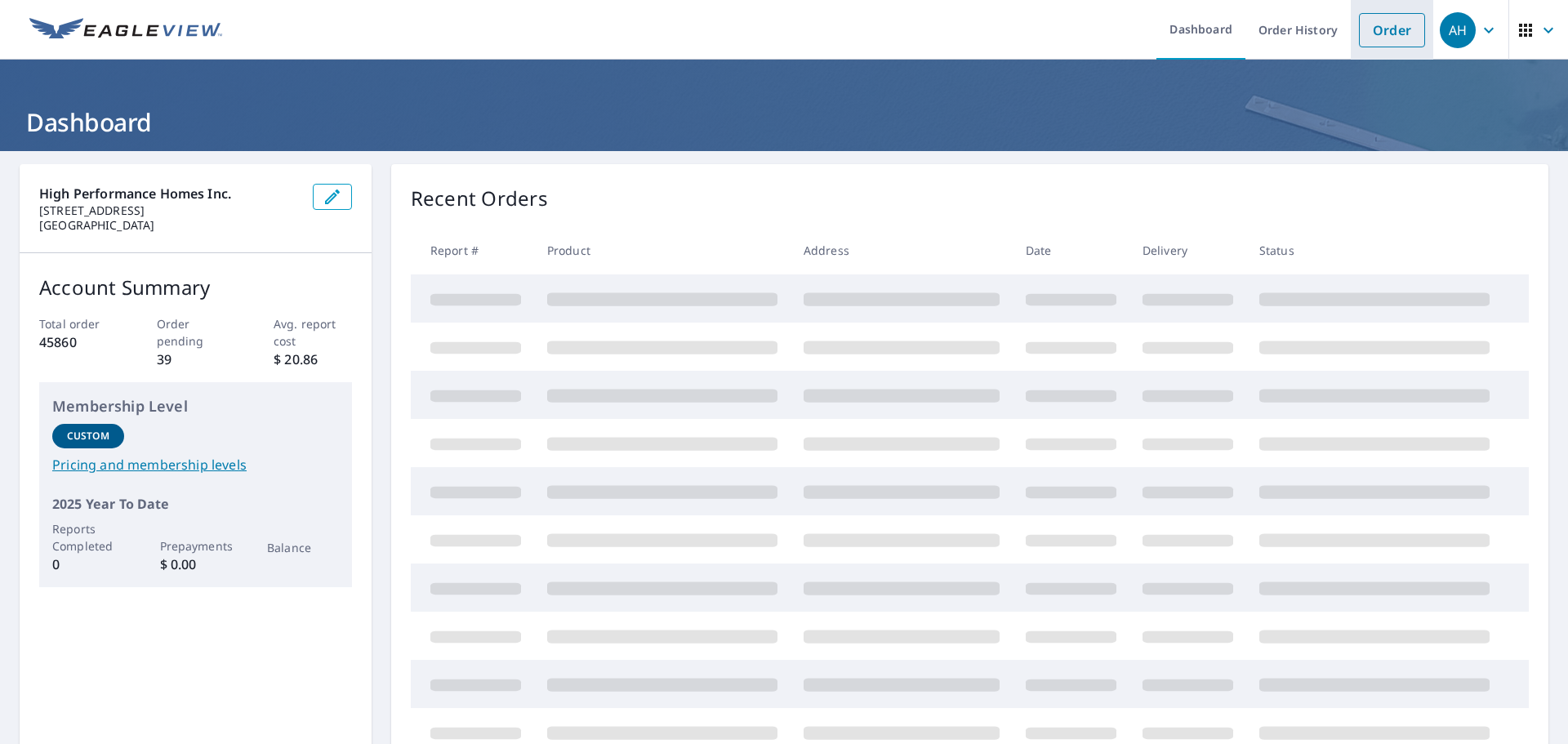
click at [1384, 33] on link "Order" at bounding box center [1392, 30] width 66 height 34
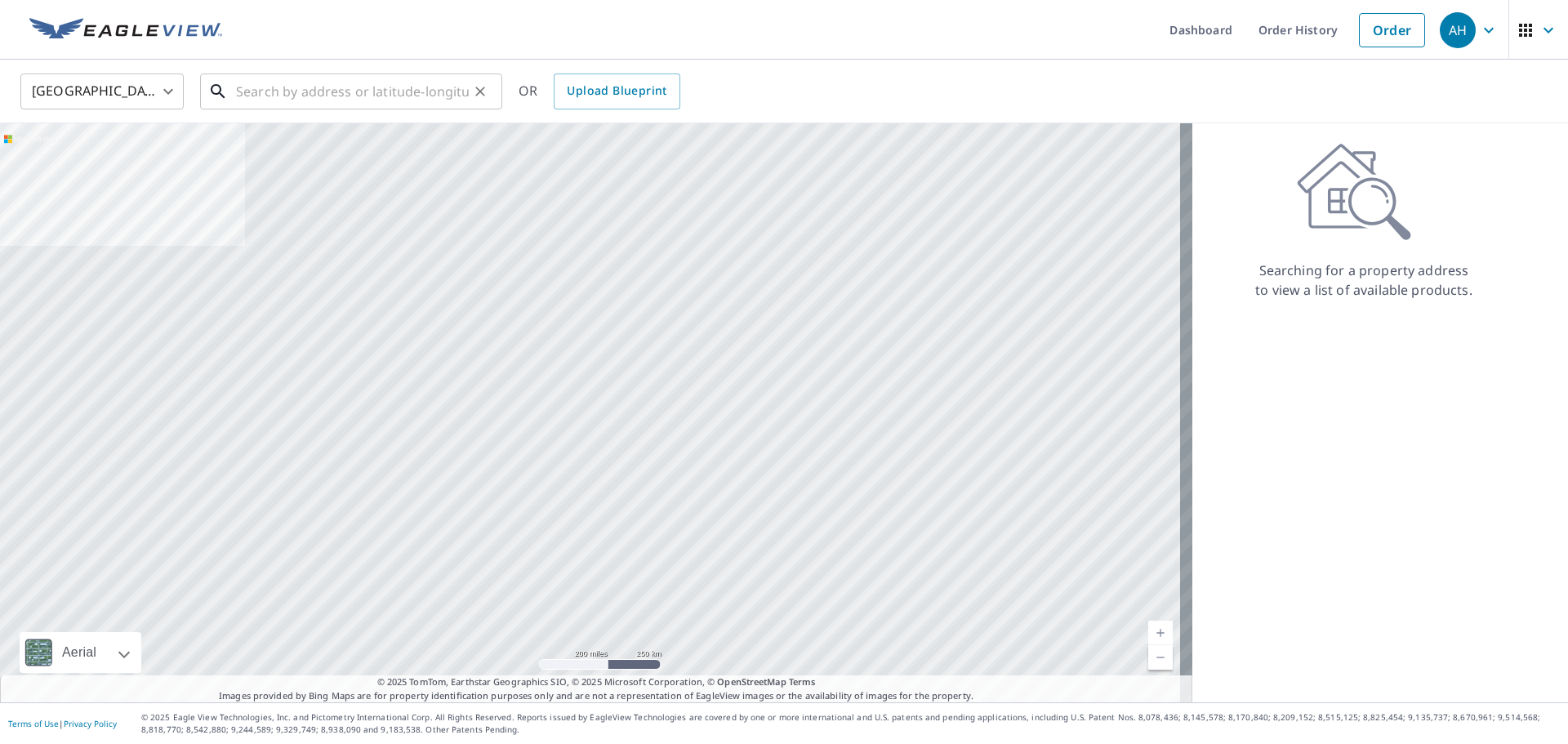
click at [399, 101] on input "text" at bounding box center [352, 91] width 233 height 46
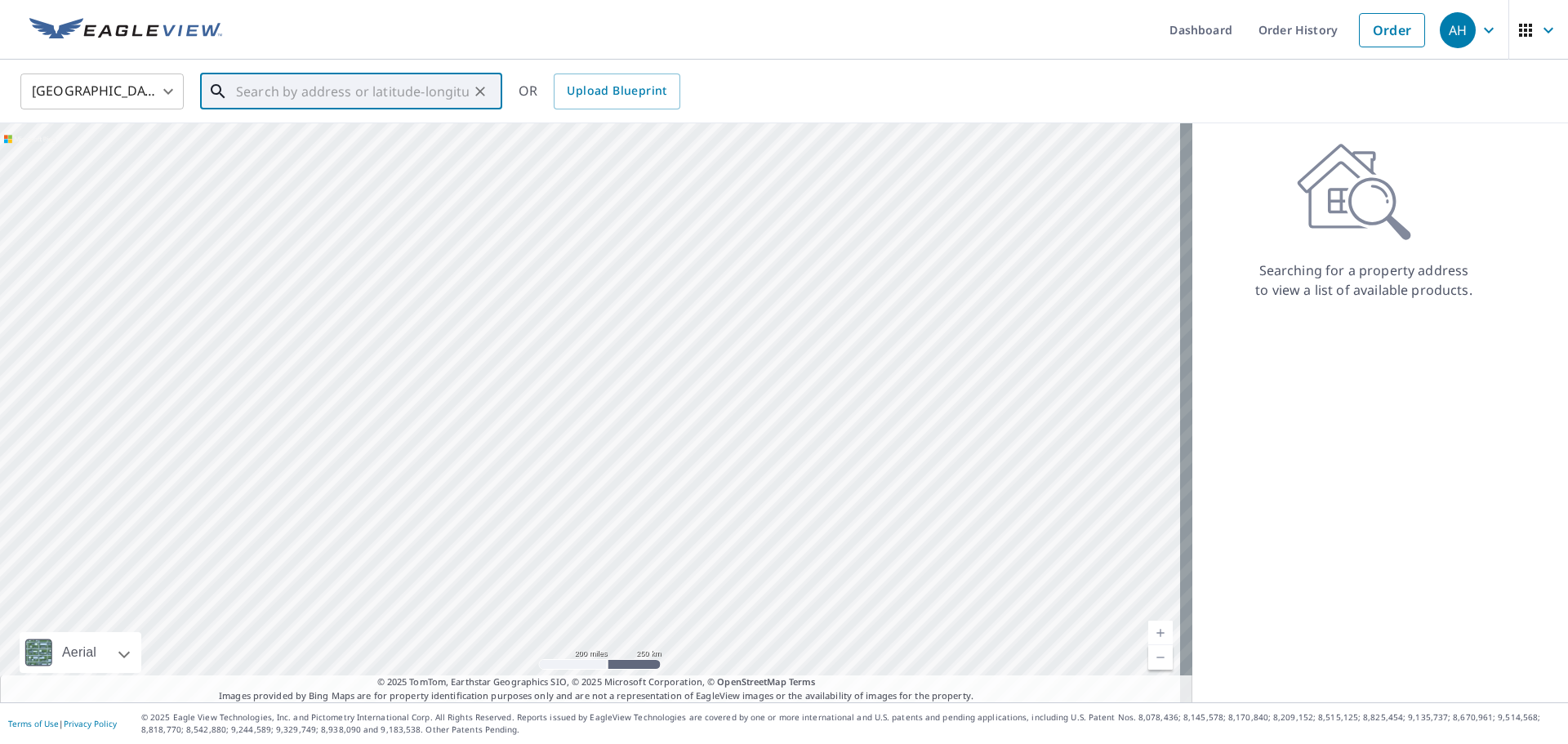
paste input "260 SW MOLALLA ST, SILETZ, OR 97380"
click at [381, 146] on span "265 Sw Molalla St" at bounding box center [361, 138] width 256 height 20
type input "265 Sw Molalla St Siletz, OR 97380"
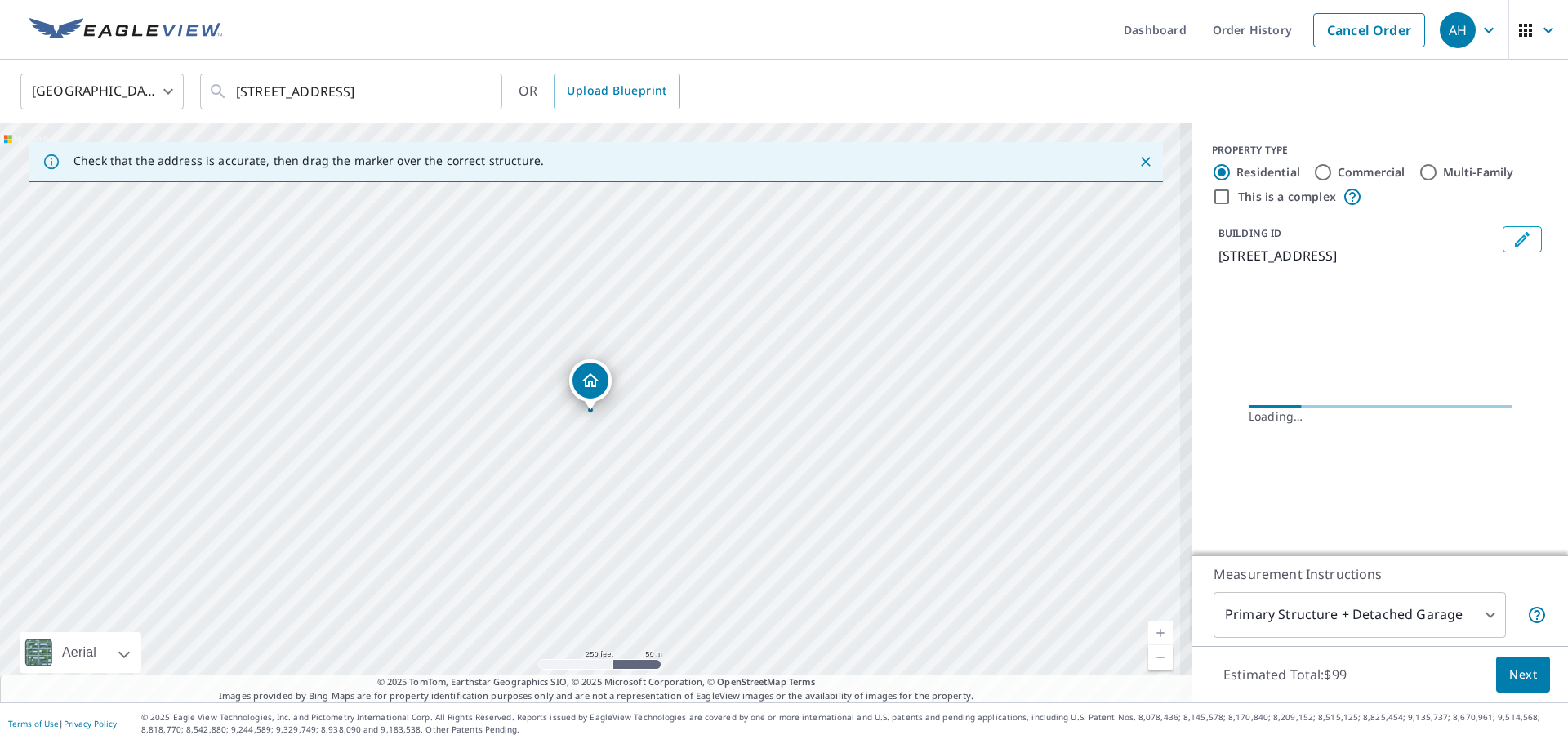
scroll to position [0, 0]
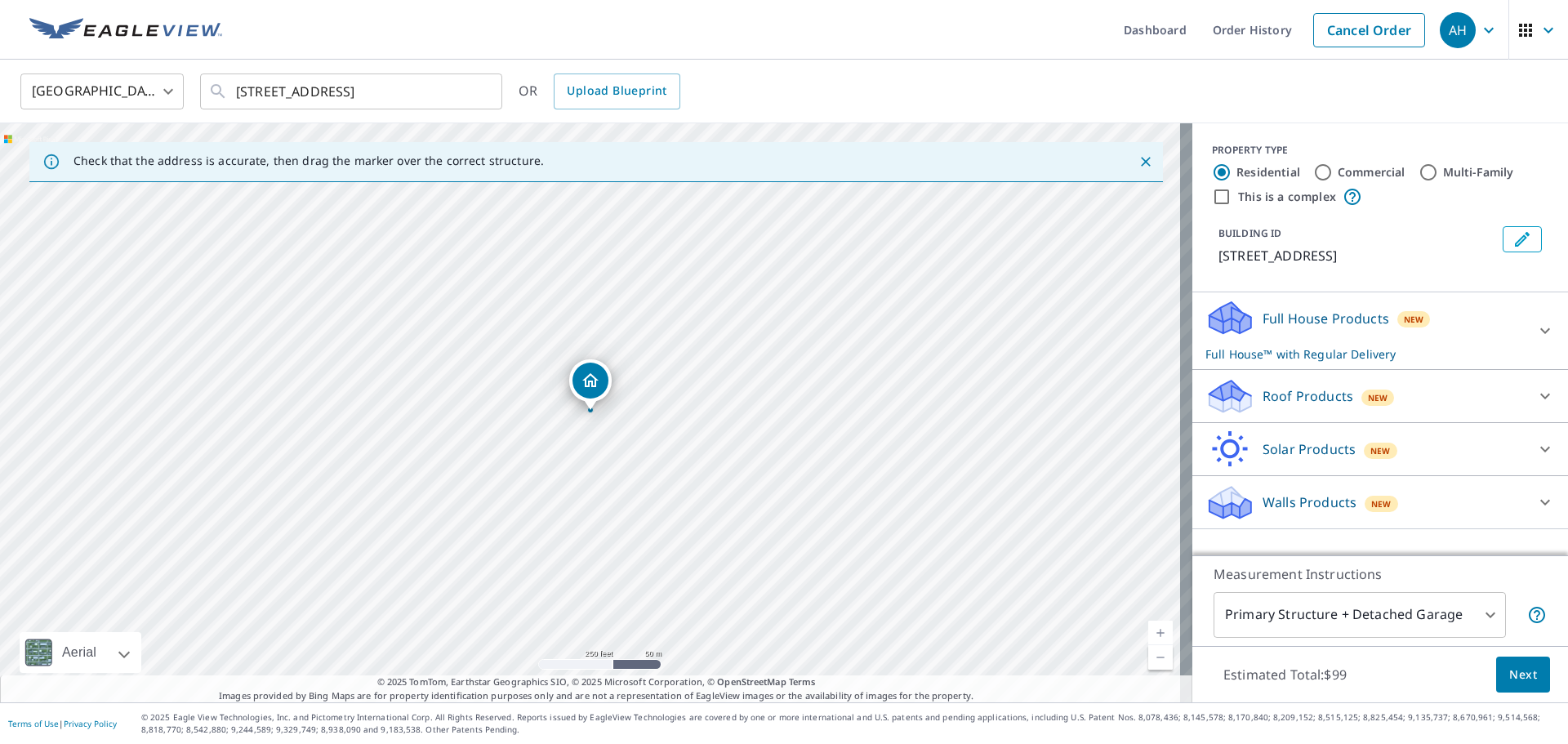
click at [1535, 389] on icon at bounding box center [1545, 395] width 20 height 20
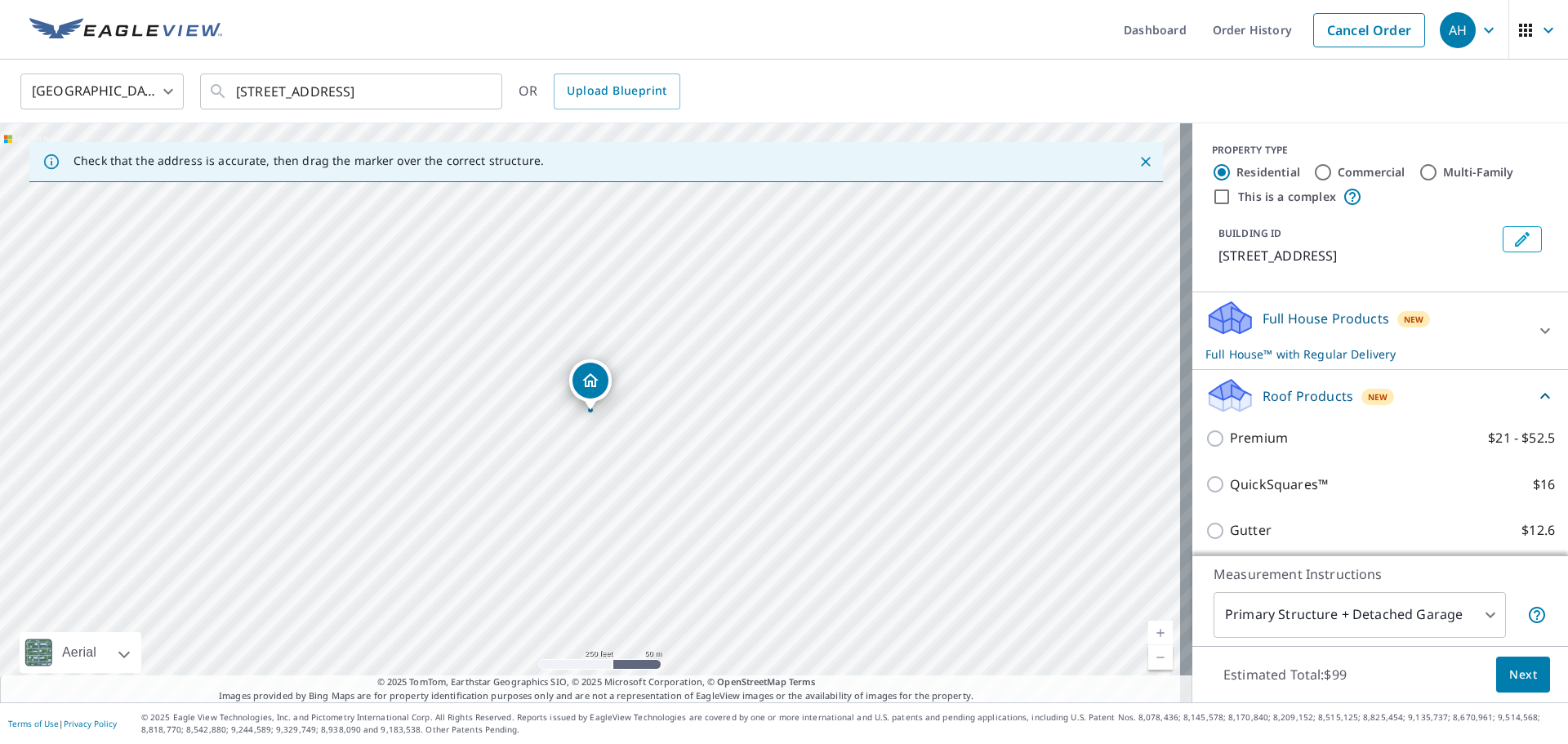
click at [1473, 426] on div "Premium $21 - $52.5" at bounding box center [1380, 438] width 350 height 46
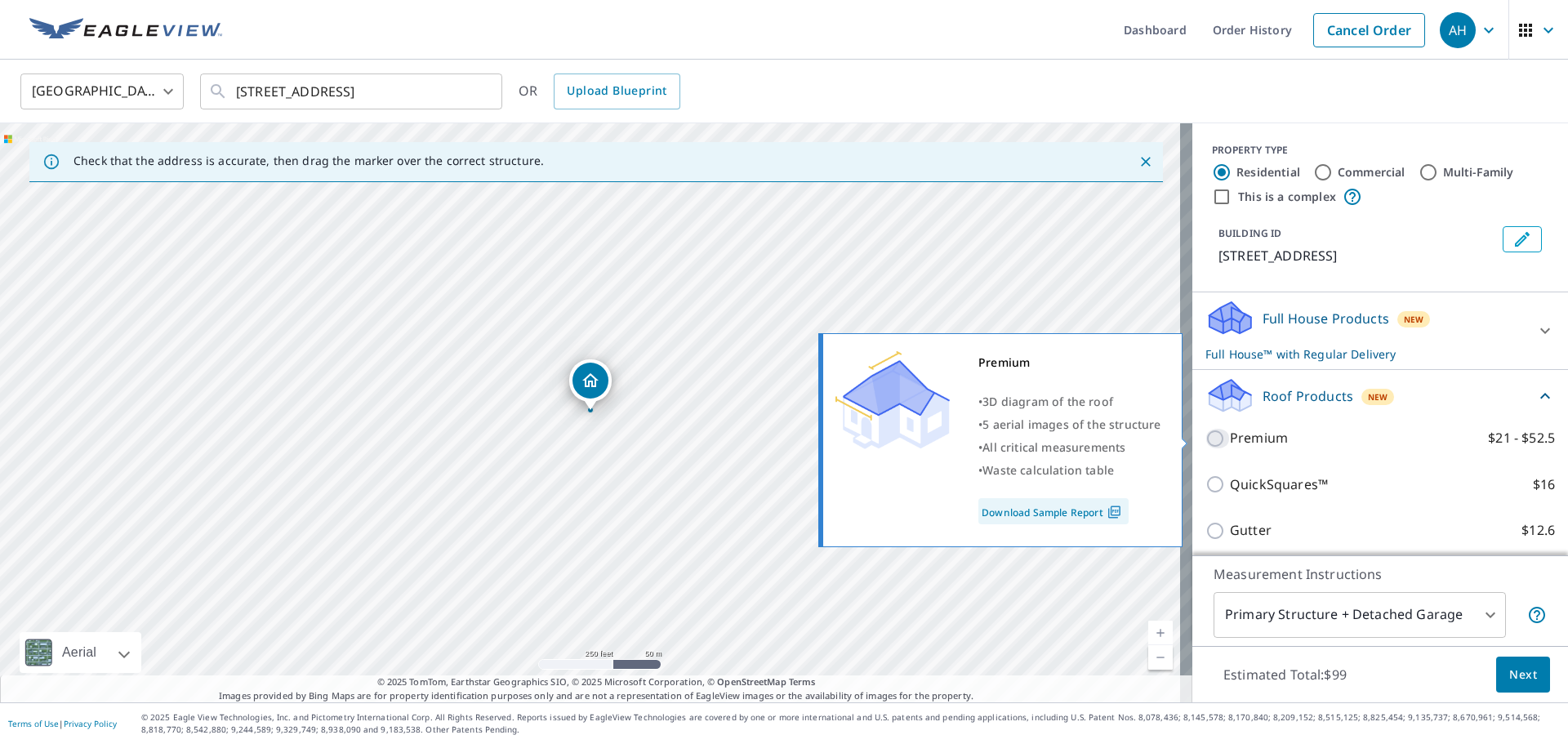
click at [1205, 442] on input "Premium $21 - $52.5" at bounding box center [1217, 438] width 25 height 20
checkbox input "true"
checkbox input "false"
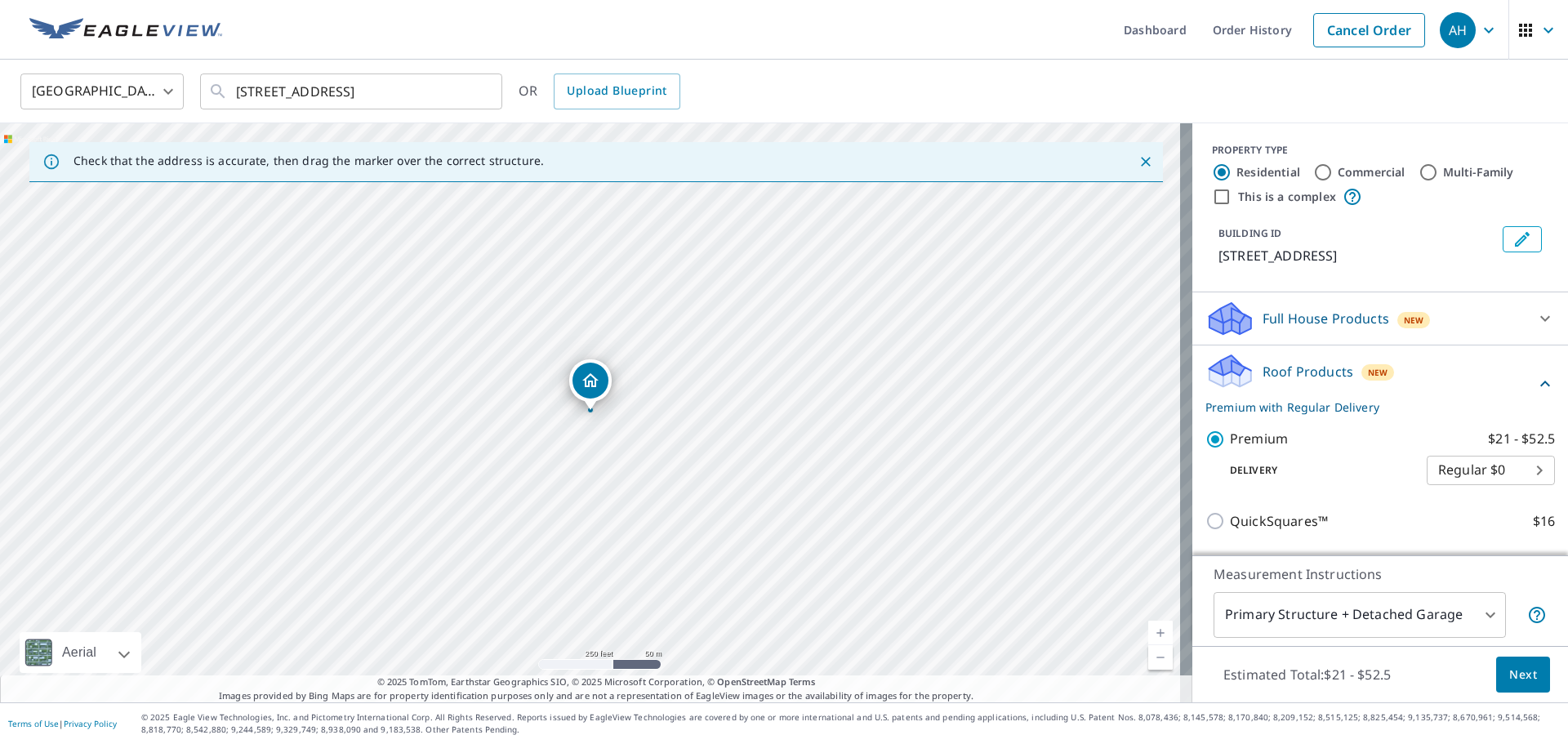
click at [1481, 473] on body "AH AH Dashboard Order History Cancel Order AH United States US ​ 265 Sw Molalla…" at bounding box center [784, 372] width 1568 height 744
click at [1485, 525] on li "3 Hour $31.5" at bounding box center [1466, 529] width 128 height 29
type input "7"
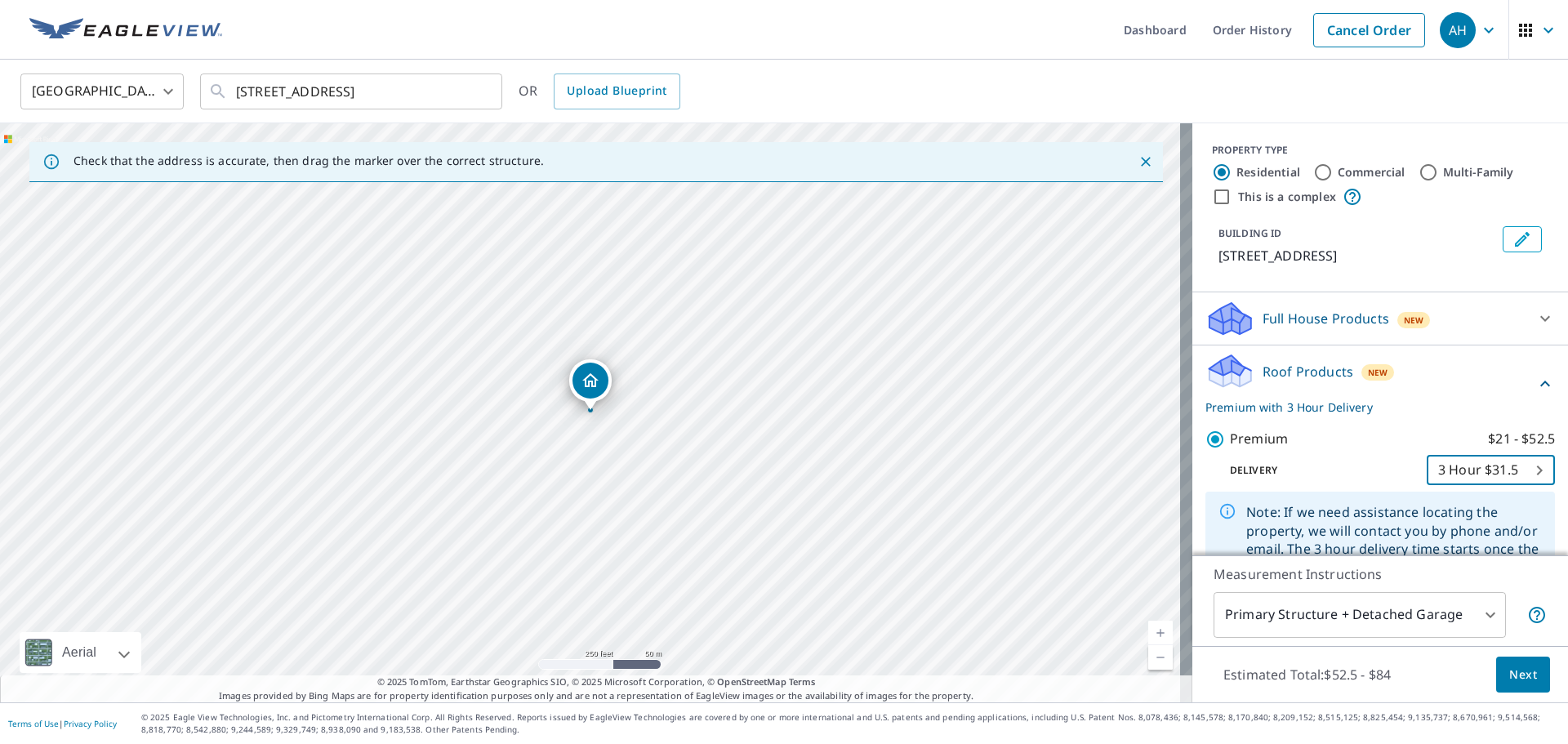
click at [1517, 674] on span "Next" at bounding box center [1523, 674] width 28 height 21
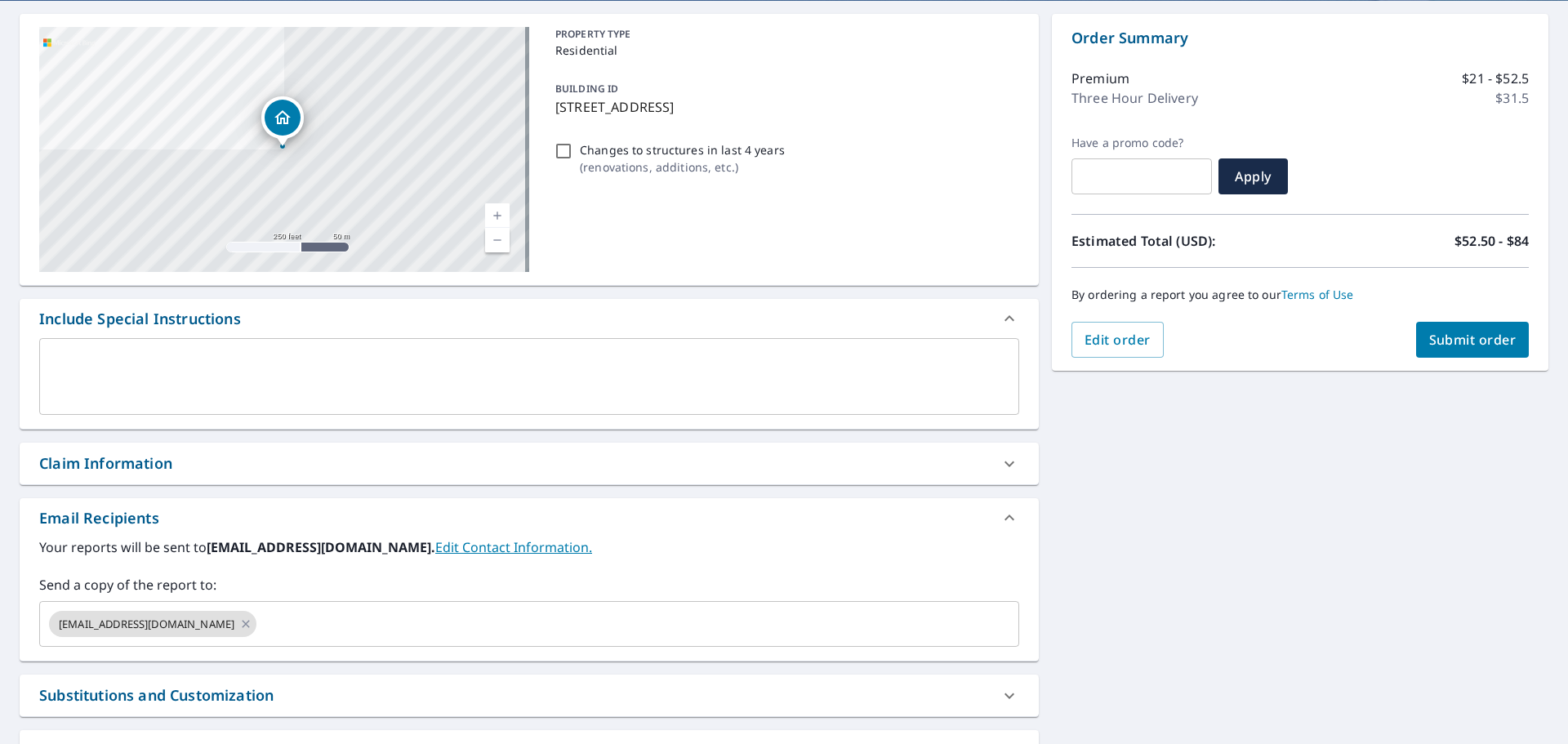
scroll to position [245, 0]
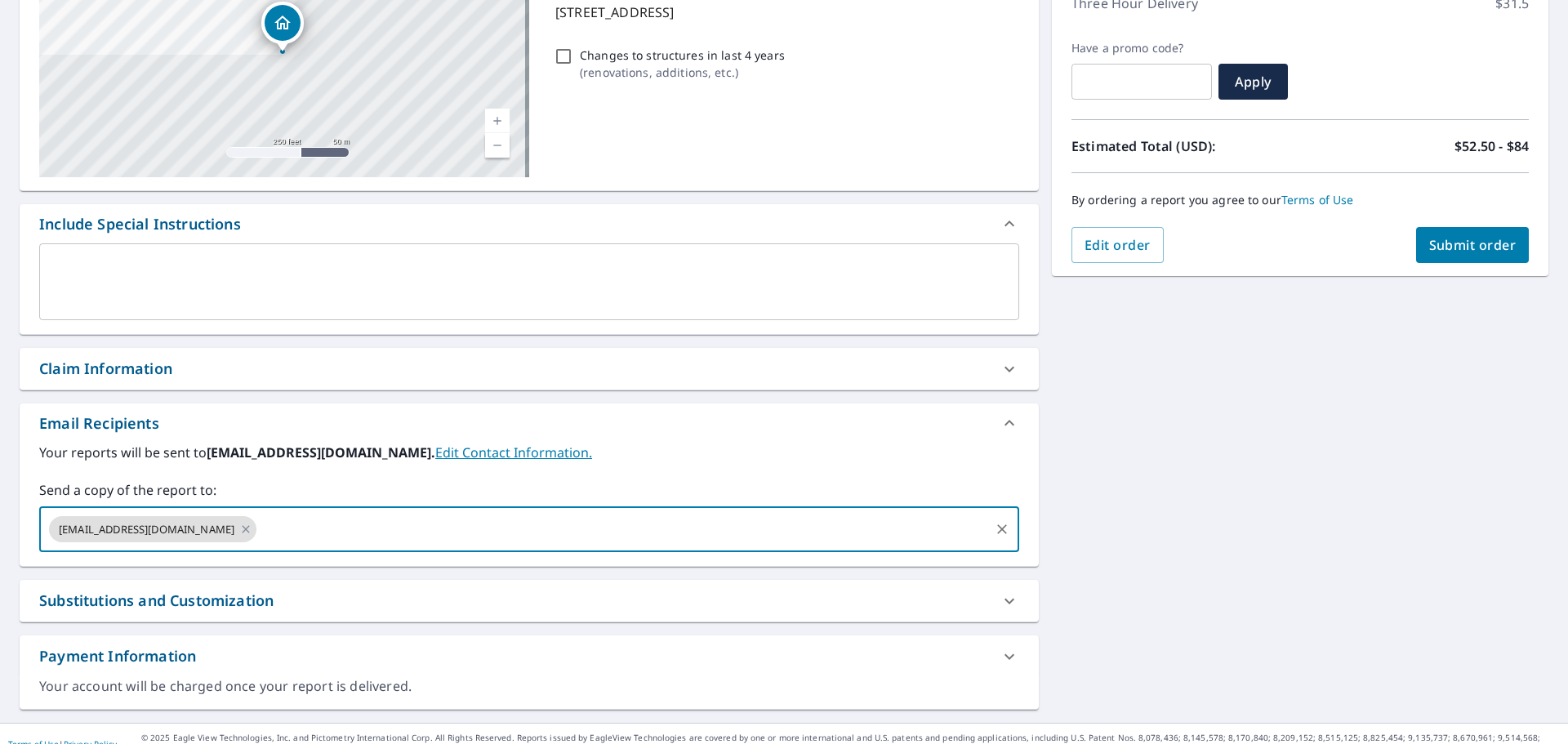
click at [303, 540] on input "text" at bounding box center [623, 529] width 729 height 31
paste input "cyrah.f@hphusa.com"
type input "cyrah.f@hphusa.com"
click at [1498, 252] on span "Submit order" at bounding box center [1473, 245] width 88 height 18
checkbox input "true"
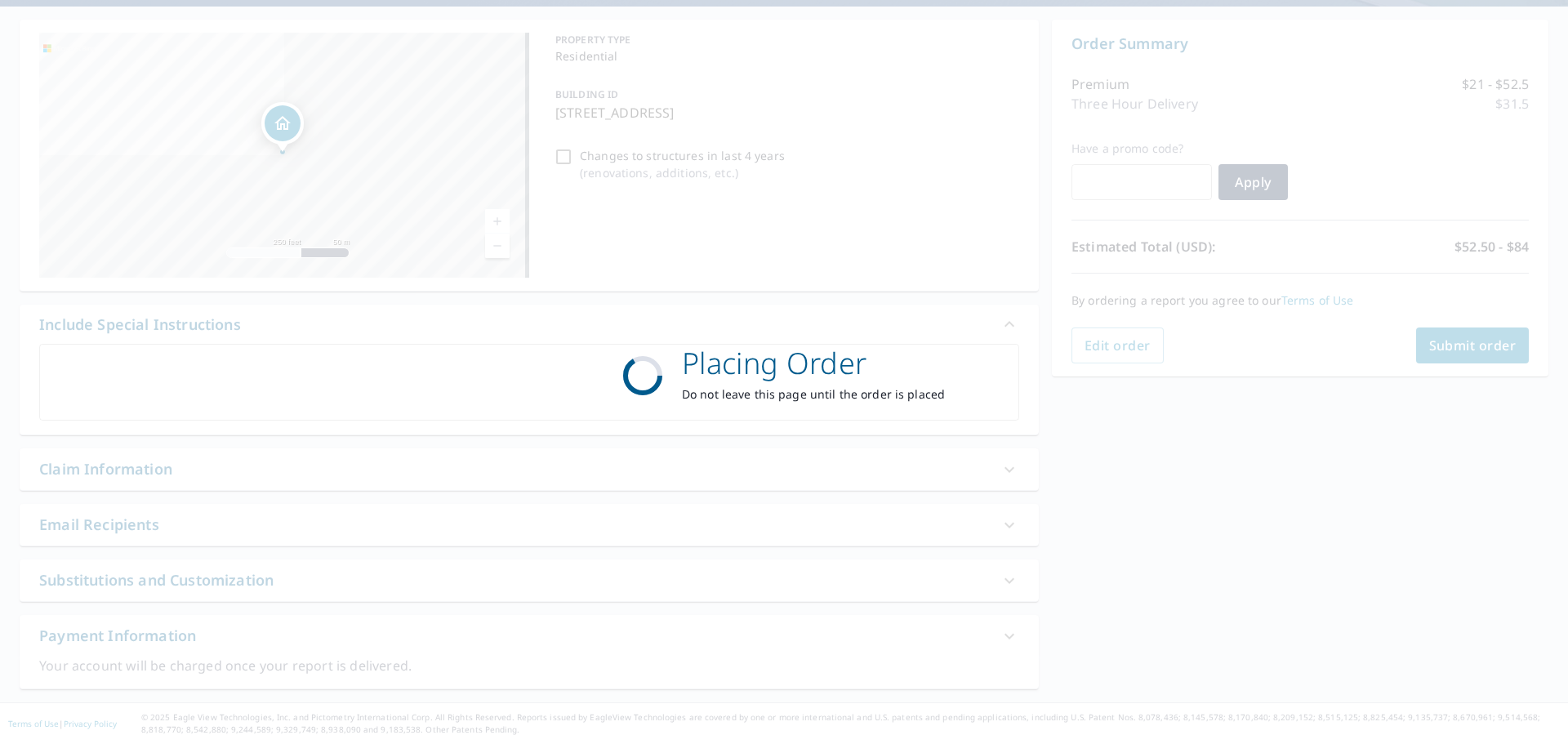
scroll to position [144, 0]
